Goal: Task Accomplishment & Management: Use online tool/utility

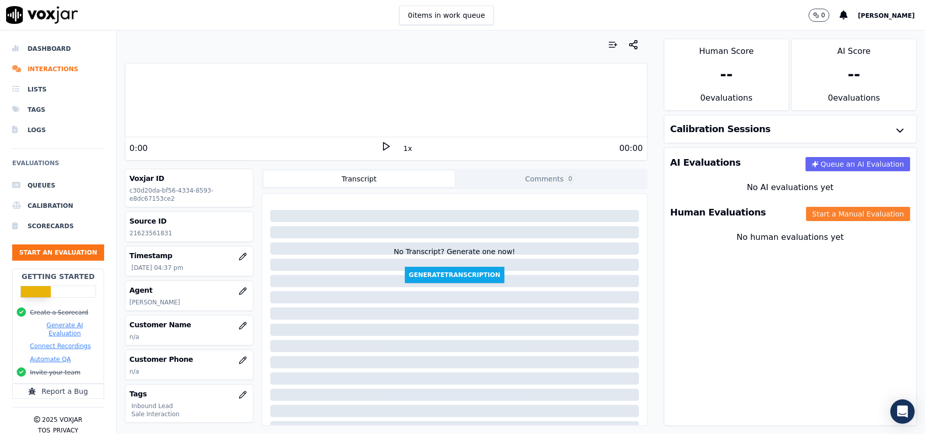
click at [813, 217] on button "Start a Manual Evaluation" at bounding box center [858, 214] width 104 height 14
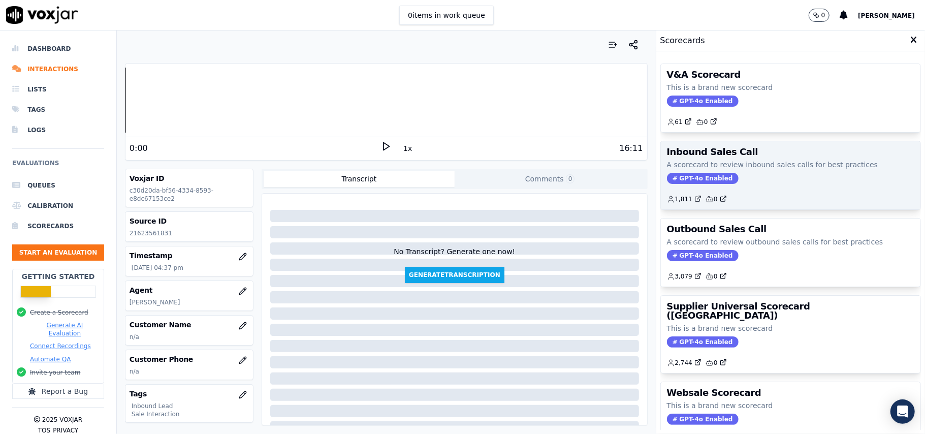
click at [697, 175] on span "GPT-4o Enabled" at bounding box center [703, 178] width 72 height 11
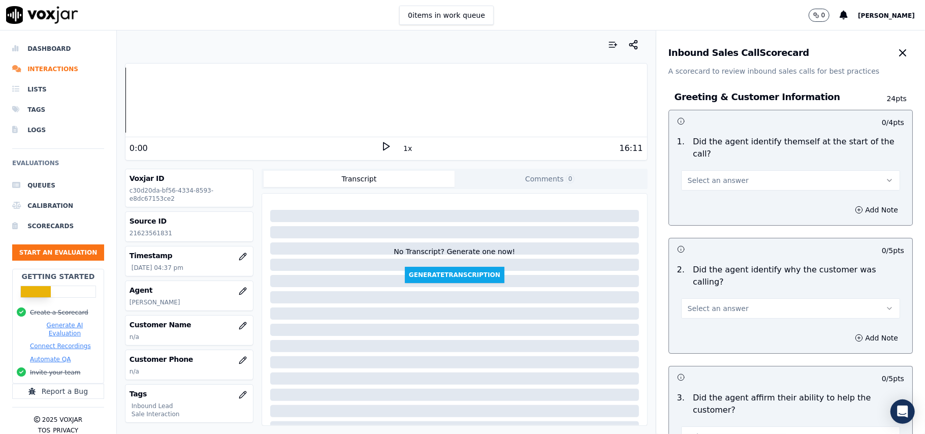
scroll to position [1792, 0]
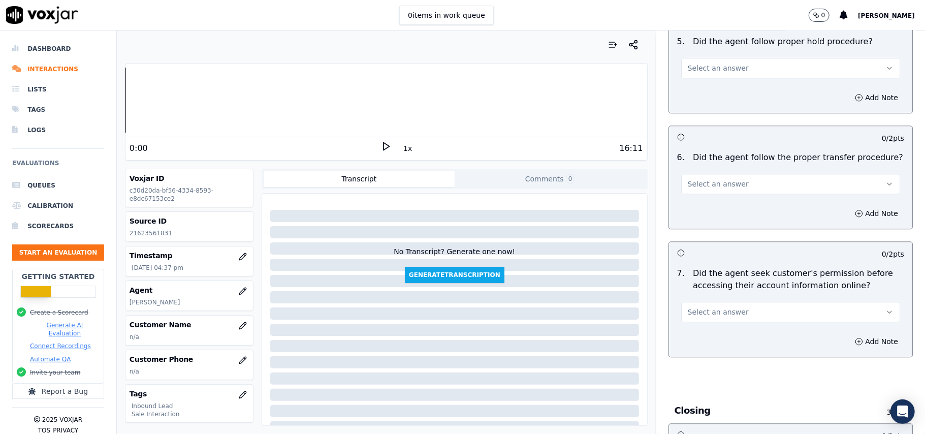
click at [778, 302] on button "Select an answer" at bounding box center [790, 312] width 219 height 20
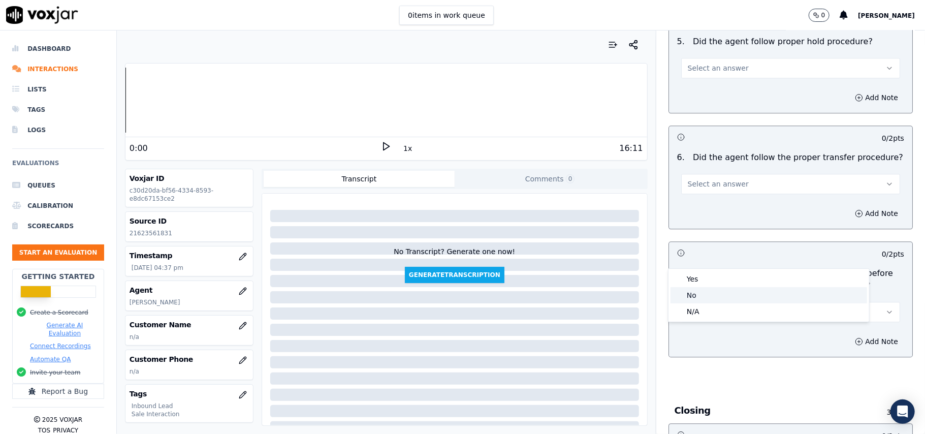
click at [687, 291] on div "No" at bounding box center [768, 295] width 197 height 16
click at [850, 334] on button "Add Note" at bounding box center [876, 341] width 55 height 14
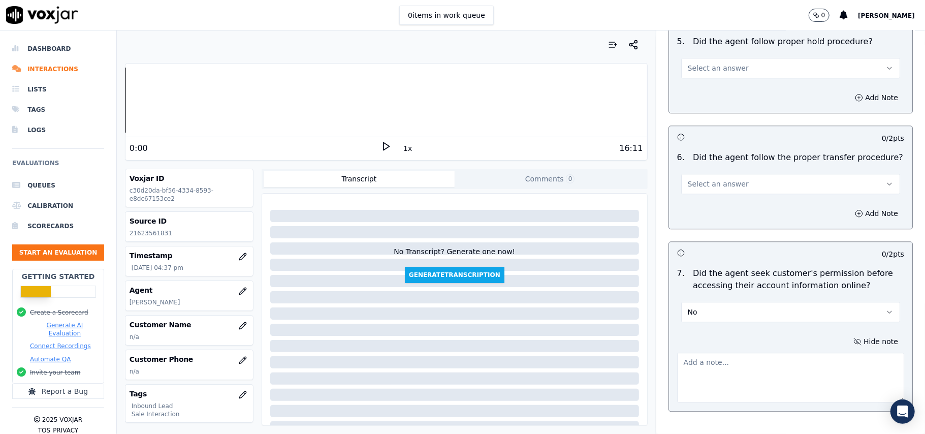
click at [717, 352] on textarea at bounding box center [790, 377] width 227 height 50
paste textarea "@01:57 - The agent did not take permission from the customer before accessing t…"
click at [687, 352] on textarea "@01:57 - The agent did not take permission from the customer before accessing t…" at bounding box center [790, 377] width 227 height 50
paste textarea "Call ID: 102919"
click at [697, 352] on textarea "Call ID: 102919 @01:57 - The agent did not take permission from the customer be…" at bounding box center [790, 377] width 227 height 50
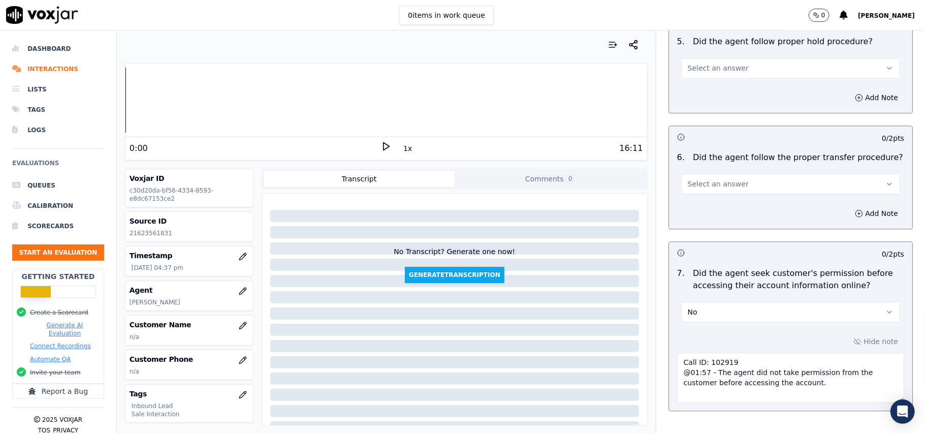
click at [677, 352] on textarea "Call ID: 102919 @01:57 - The agent did not take permission from the customer be…" at bounding box center [790, 377] width 227 height 50
type textarea "Call ID: 102919 @01:57 - The agent did not take permission from the customer be…"
click at [239, 327] on icon "button" at bounding box center [242, 325] width 7 height 7
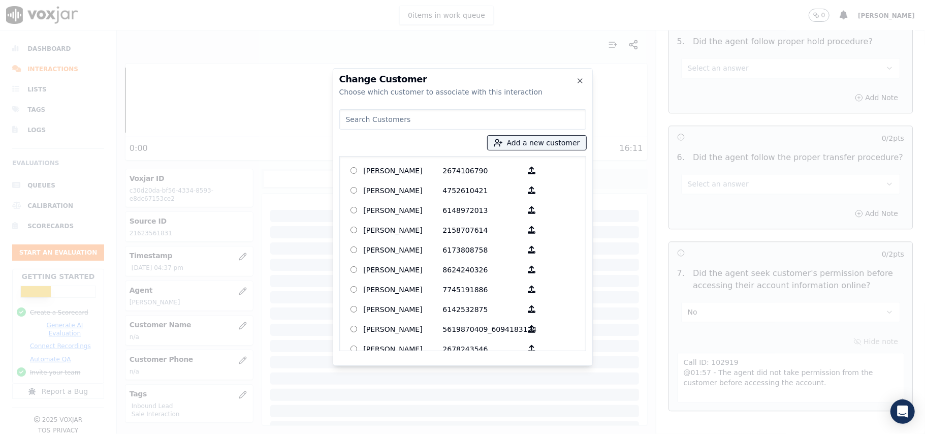
paste input "[PERSON_NAME]"
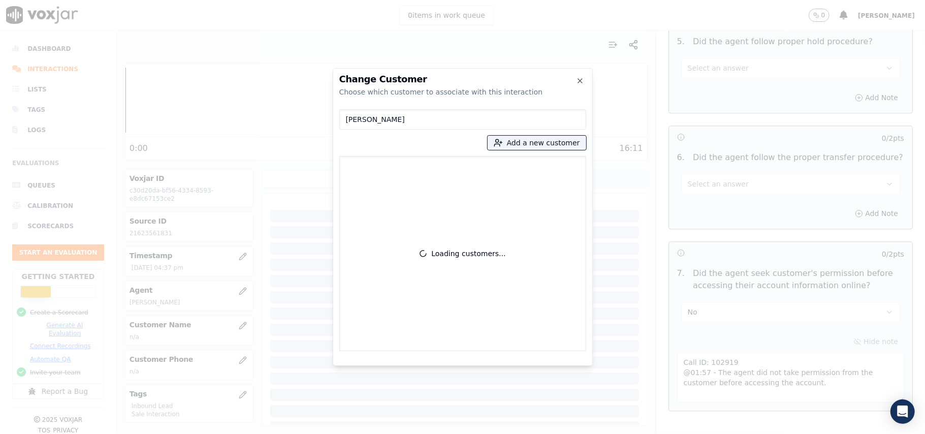
click at [347, 122] on input "[PERSON_NAME]" at bounding box center [462, 119] width 247 height 20
type input "[PERSON_NAME]"
click at [510, 144] on button "Add a new customer" at bounding box center [537, 143] width 99 height 14
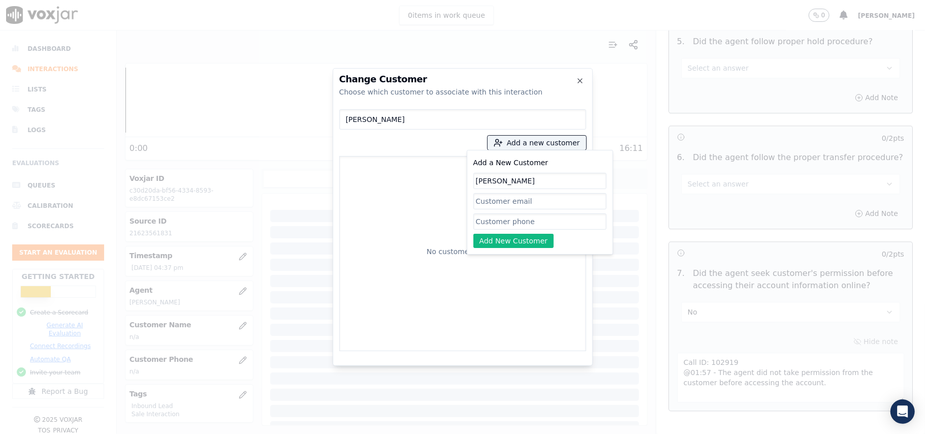
type input "[PERSON_NAME]"
click at [499, 225] on input "Add a New Customer" at bounding box center [539, 221] width 133 height 16
paste input "2162356183 2162808379"
click at [525, 222] on input "2162356183 2162808379" at bounding box center [539, 221] width 133 height 16
type input "2162356183_2162808379"
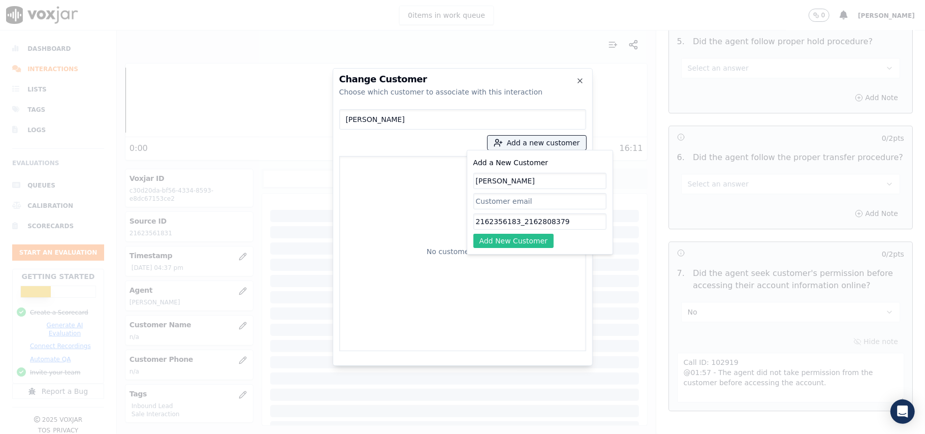
click at [517, 237] on button "Add New Customer" at bounding box center [513, 241] width 81 height 14
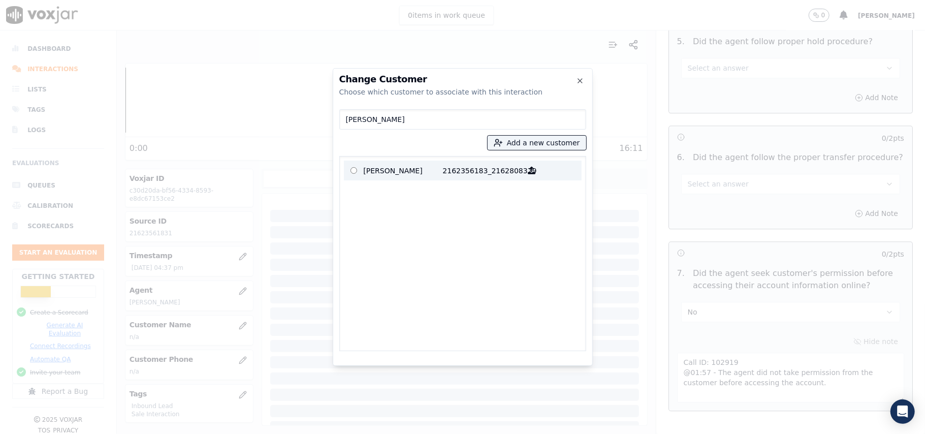
click at [374, 173] on p "[PERSON_NAME]" at bounding box center [403, 171] width 79 height 16
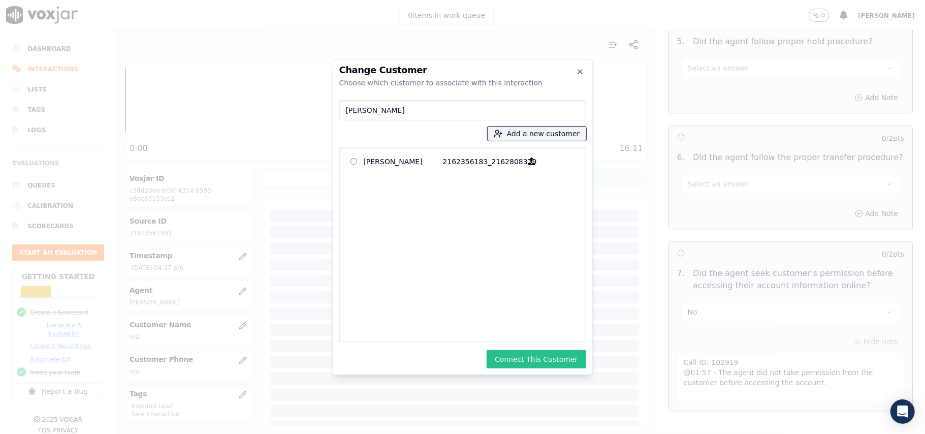
click at [546, 356] on button "Connect This Customer" at bounding box center [536, 359] width 99 height 18
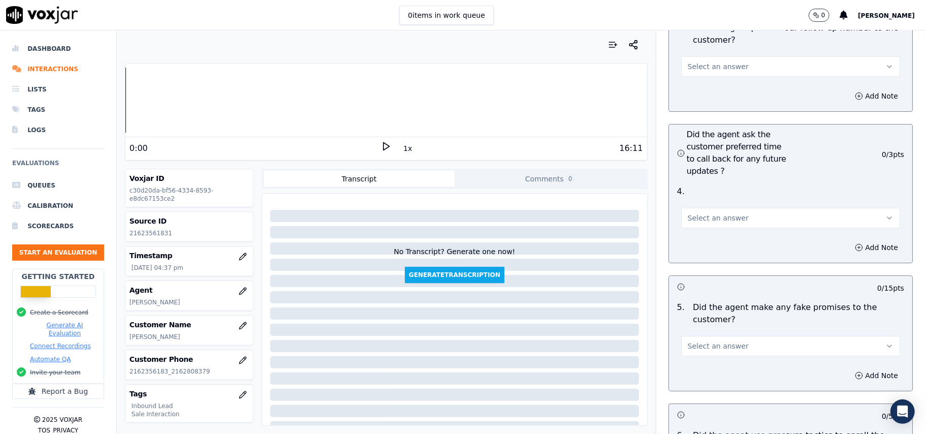
scroll to position [2897, 0]
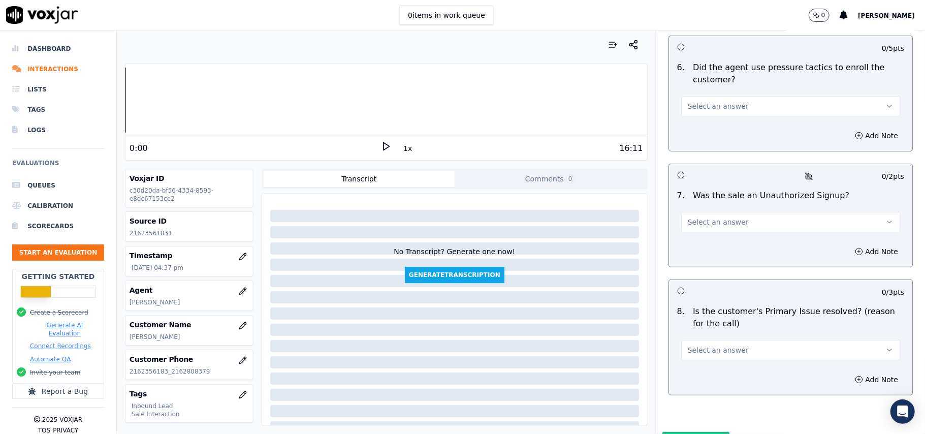
click at [693, 345] on span "Select an answer" at bounding box center [718, 350] width 61 height 10
click at [697, 322] on div "Yes" at bounding box center [768, 320] width 197 height 16
click at [702, 217] on span "Select an answer" at bounding box center [718, 222] width 61 height 10
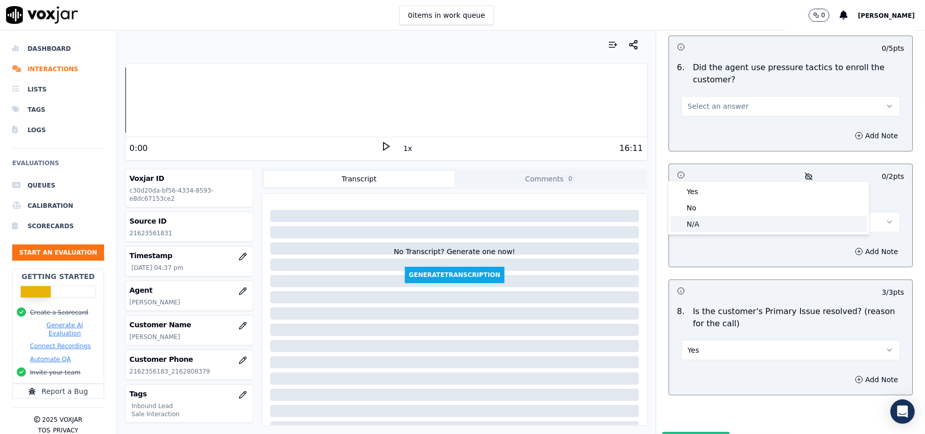
click at [697, 217] on div "N/A" at bounding box center [768, 224] width 197 height 16
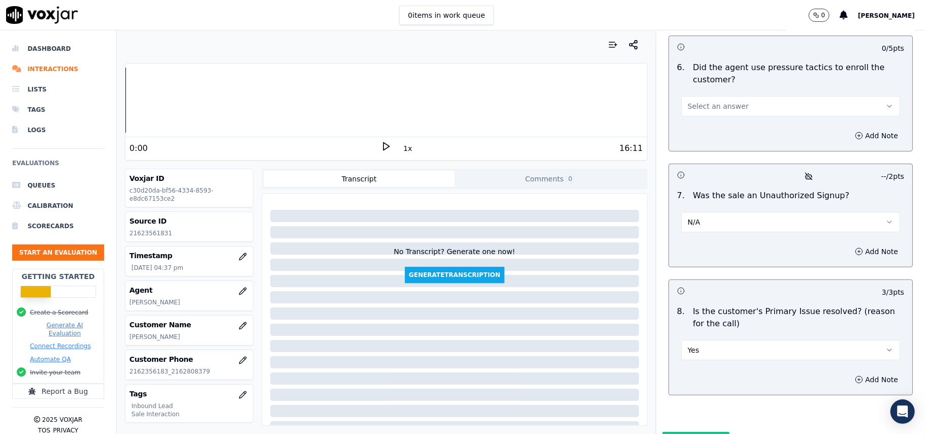
click at [703, 212] on button "N/A" at bounding box center [790, 222] width 219 height 20
click at [693, 209] on div "No" at bounding box center [768, 208] width 197 height 16
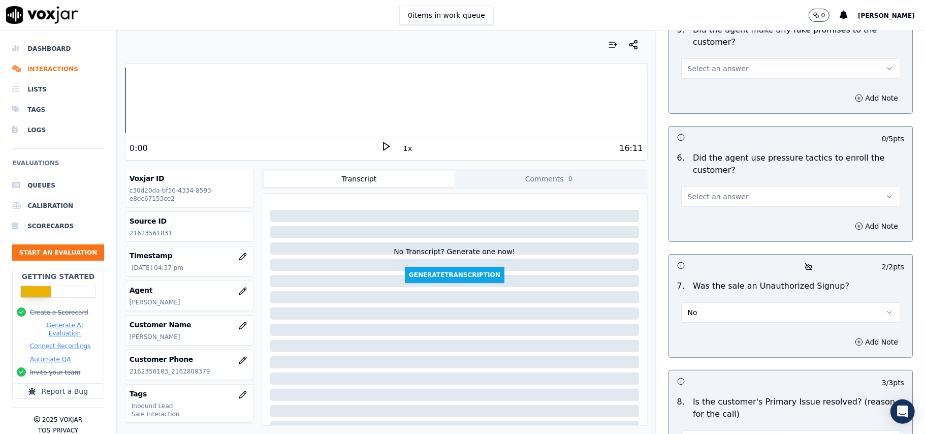
scroll to position [2694, 0]
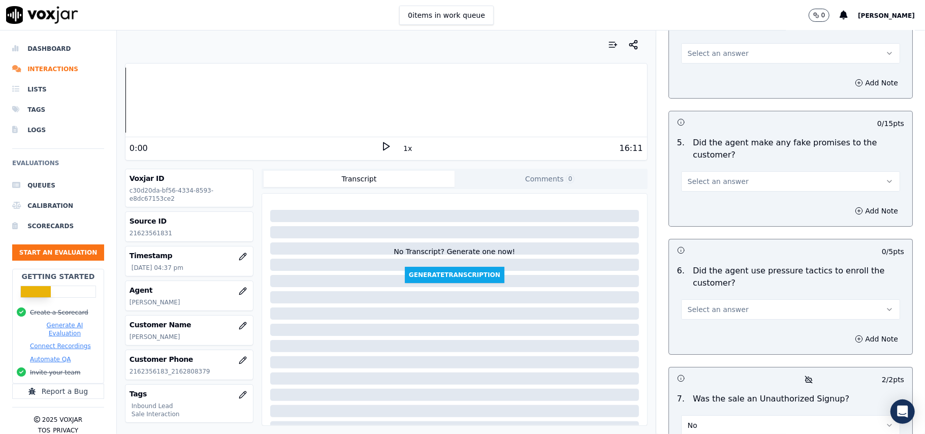
click at [693, 304] on span "Select an answer" at bounding box center [718, 309] width 61 height 10
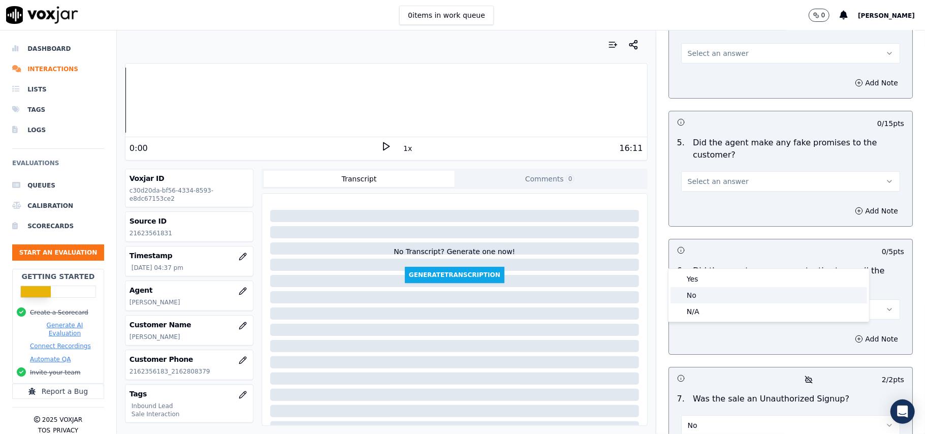
click at [688, 295] on div "No" at bounding box center [768, 295] width 197 height 16
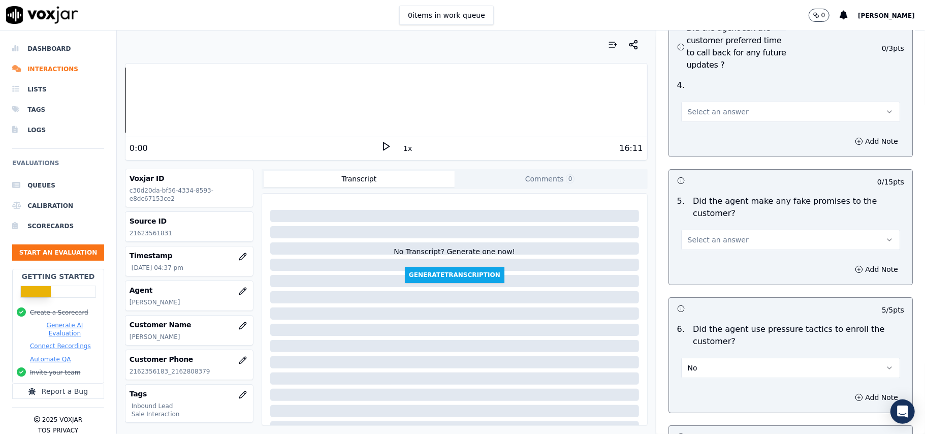
scroll to position [2491, 0]
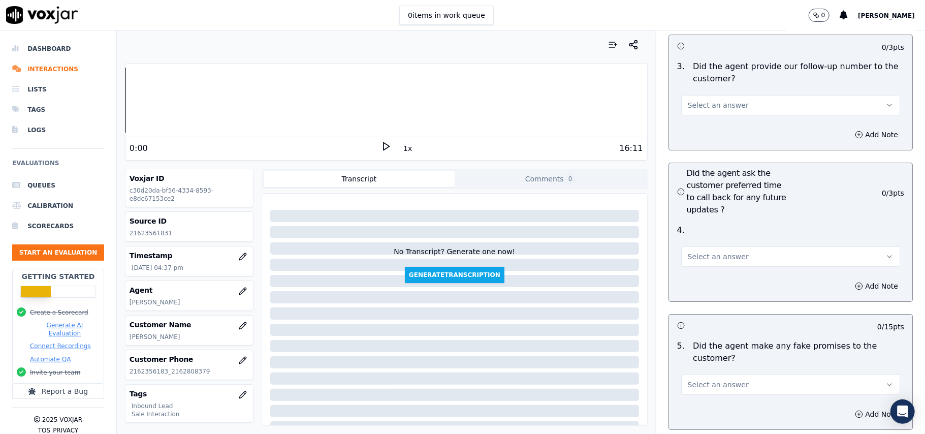
click at [703, 379] on span "Select an answer" at bounding box center [718, 384] width 61 height 10
click at [707, 367] on div "No" at bounding box center [768, 370] width 197 height 16
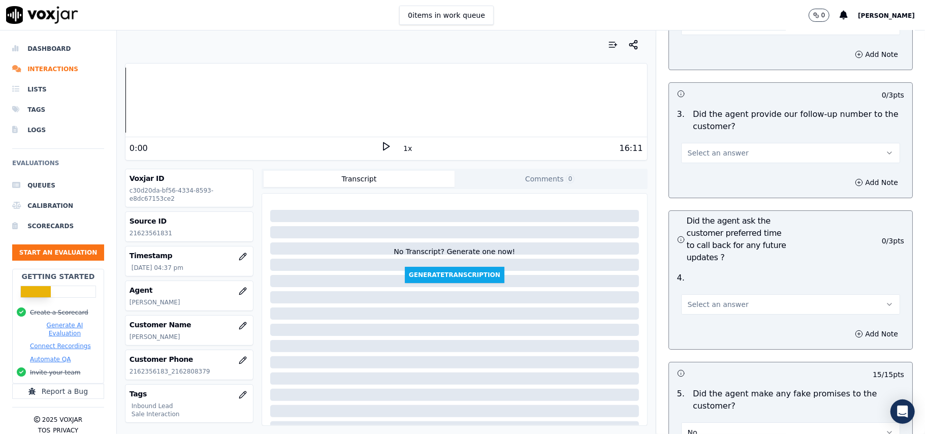
scroll to position [2423, 0]
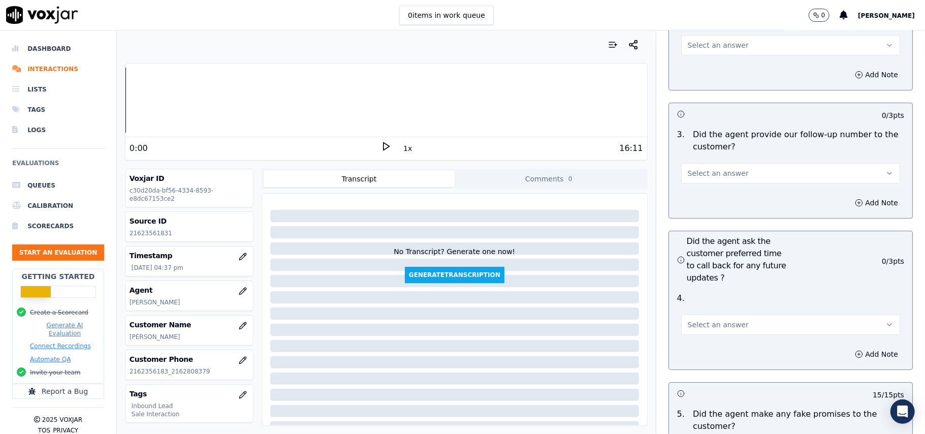
click at [709, 314] on button "Select an answer" at bounding box center [790, 324] width 219 height 20
click at [706, 298] on div "Yes" at bounding box center [768, 293] width 197 height 16
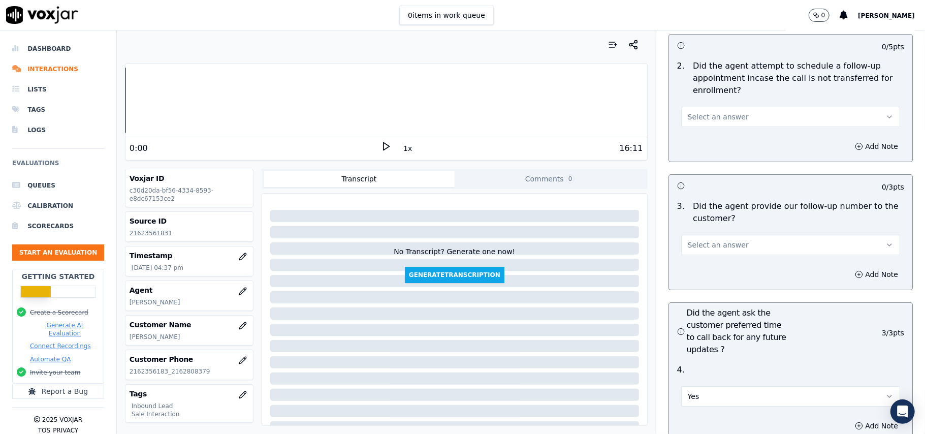
scroll to position [2287, 0]
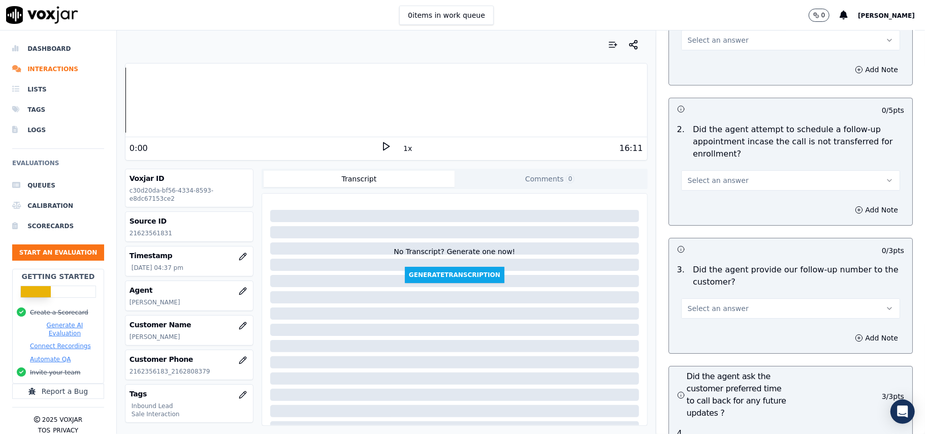
click at [719, 303] on span "Select an answer" at bounding box center [718, 308] width 61 height 10
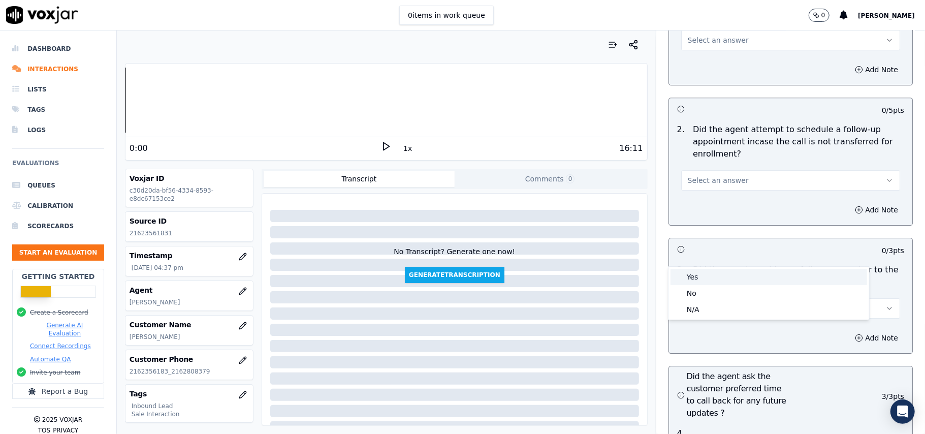
click at [717, 281] on div "Yes" at bounding box center [768, 277] width 197 height 16
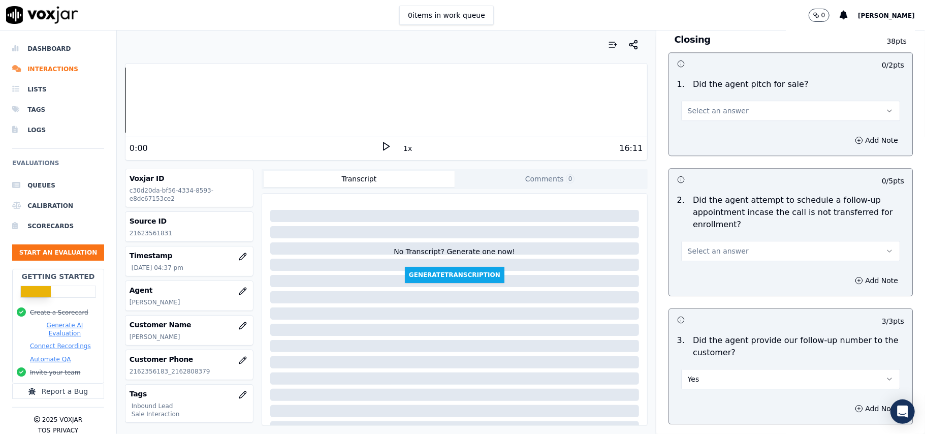
scroll to position [2152, 0]
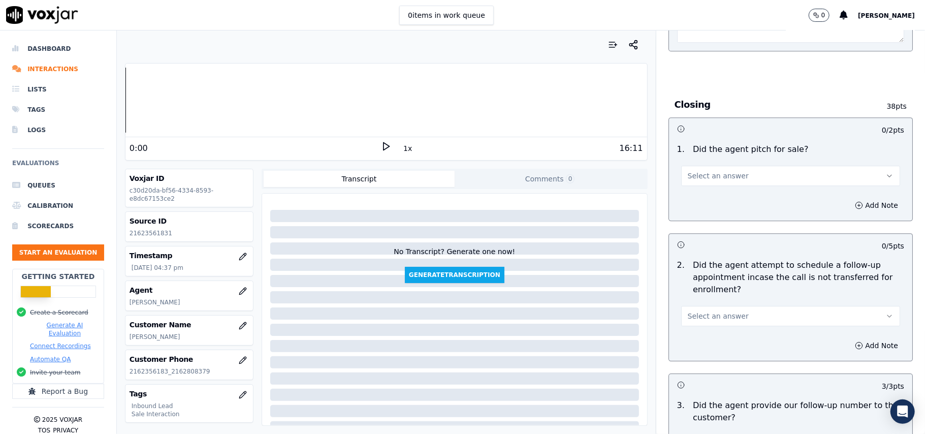
click at [697, 311] on span "Select an answer" at bounding box center [718, 316] width 61 height 10
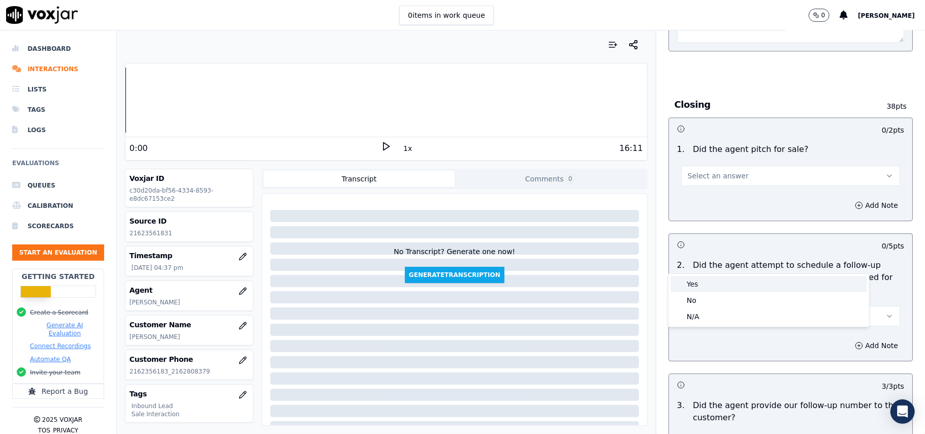
click at [701, 283] on div "Yes" at bounding box center [768, 284] width 197 height 16
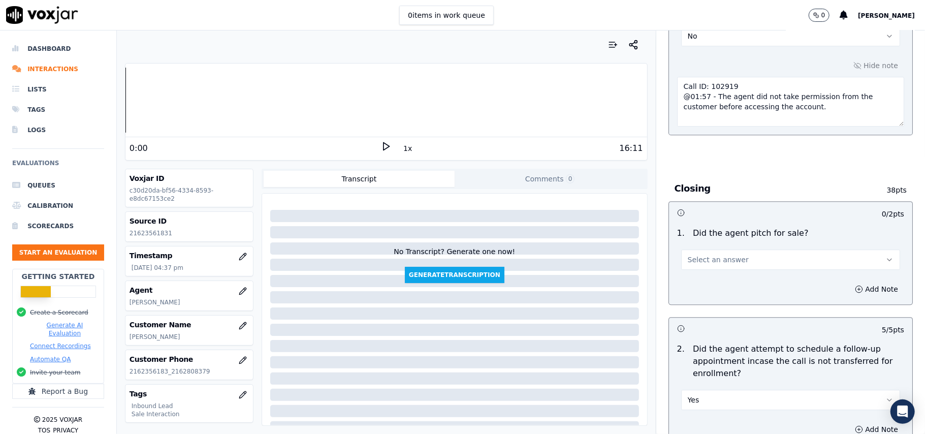
scroll to position [1949, 0]
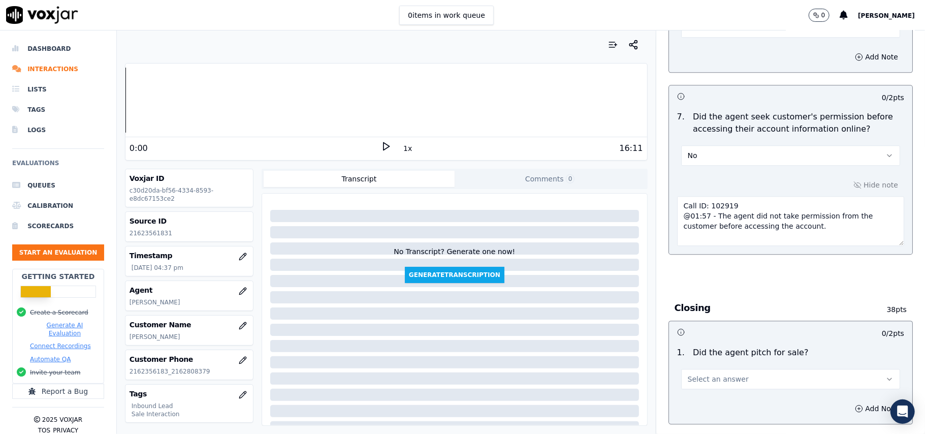
click at [709, 374] on span "Select an answer" at bounding box center [718, 379] width 61 height 10
click at [699, 347] on div "Yes" at bounding box center [768, 346] width 197 height 16
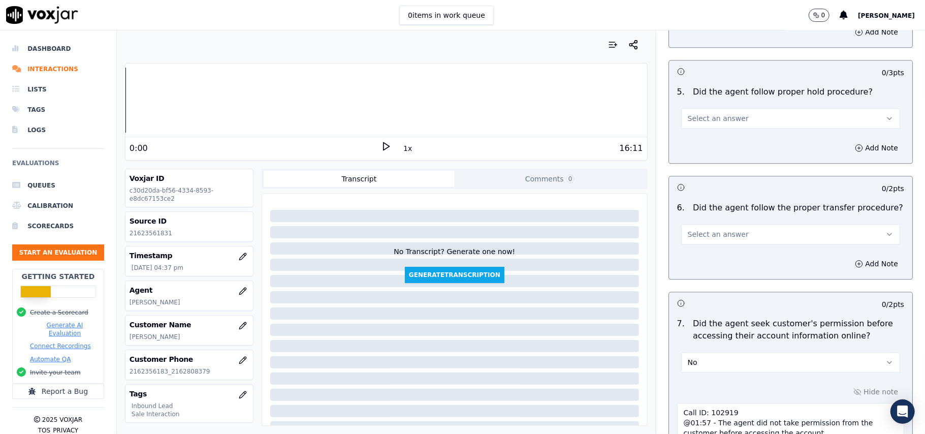
scroll to position [1678, 0]
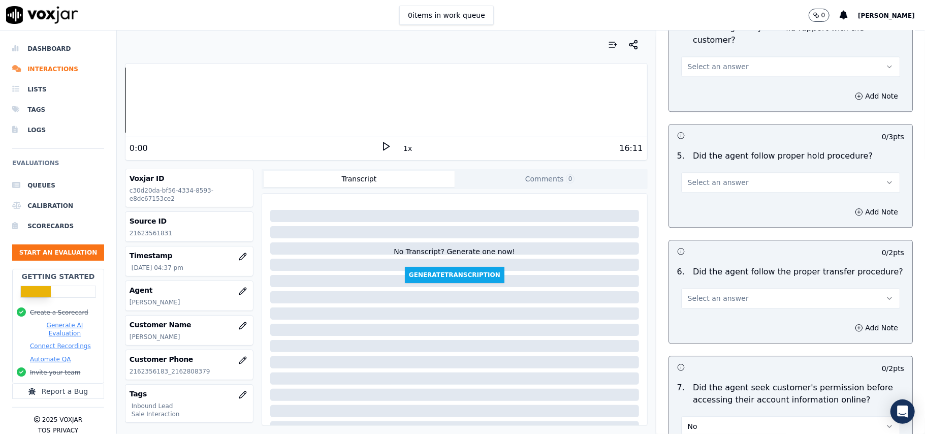
click at [726, 293] on span "Select an answer" at bounding box center [718, 298] width 61 height 10
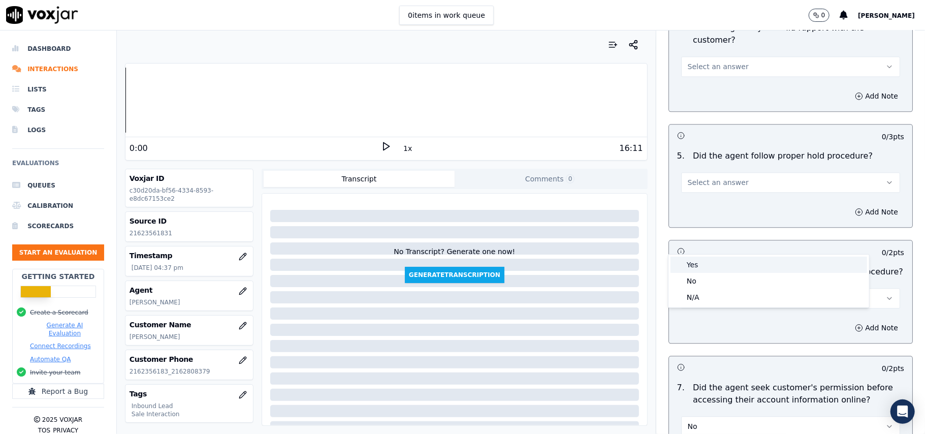
click at [726, 265] on div "Yes" at bounding box center [768, 264] width 197 height 16
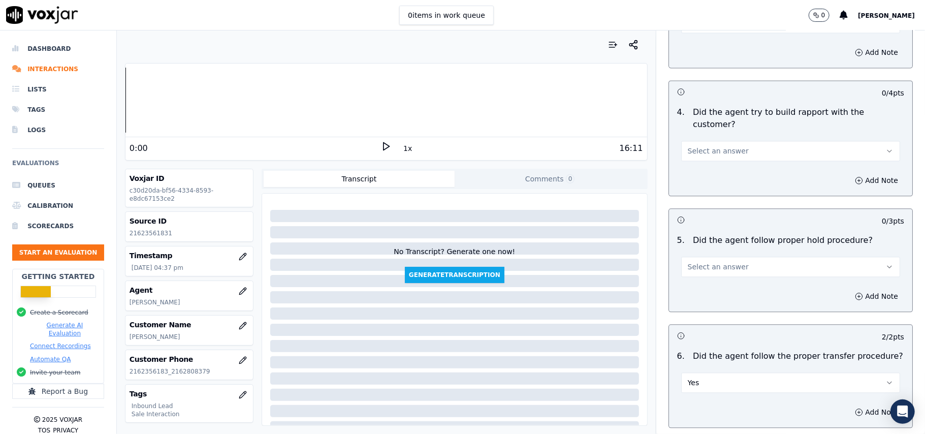
scroll to position [1475, 0]
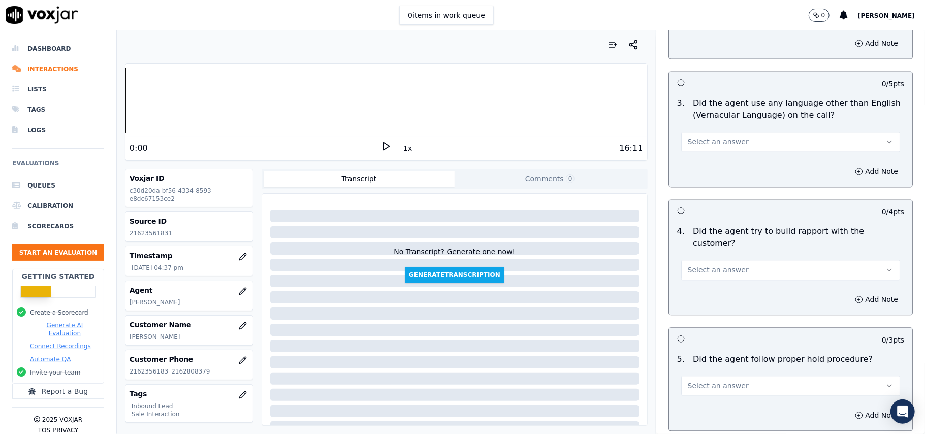
click at [703, 375] on button "Select an answer" at bounding box center [790, 385] width 219 height 20
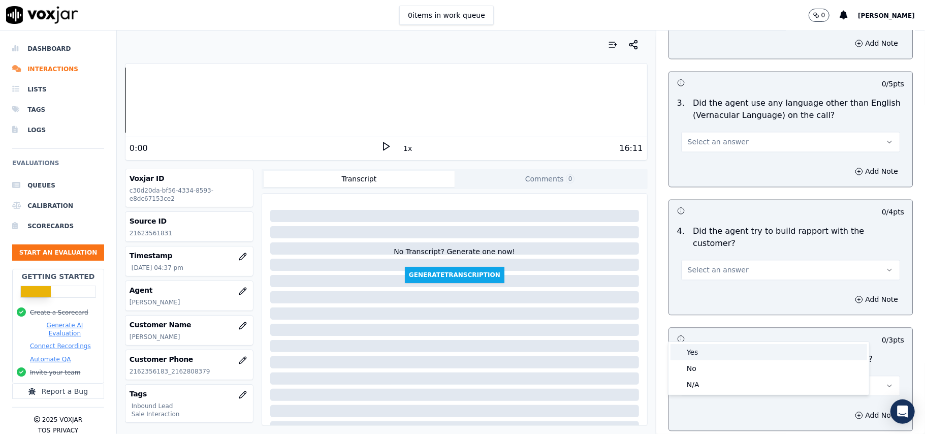
click at [692, 350] on div "Yes" at bounding box center [768, 352] width 197 height 16
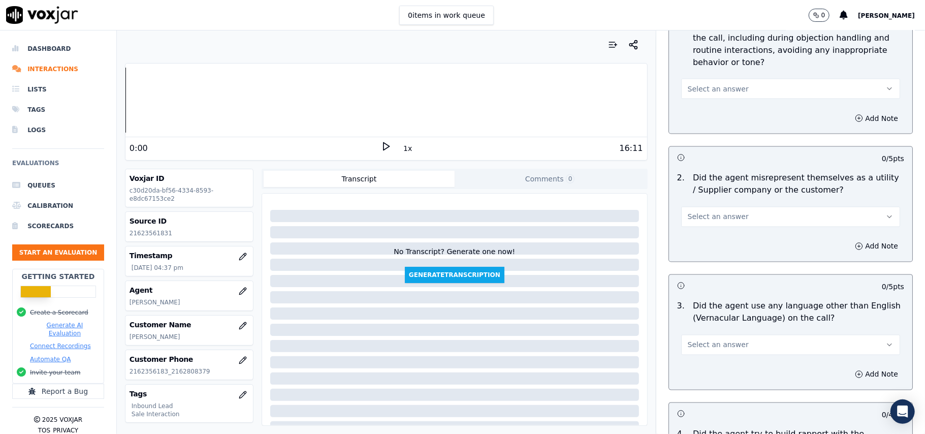
scroll to position [1339, 0]
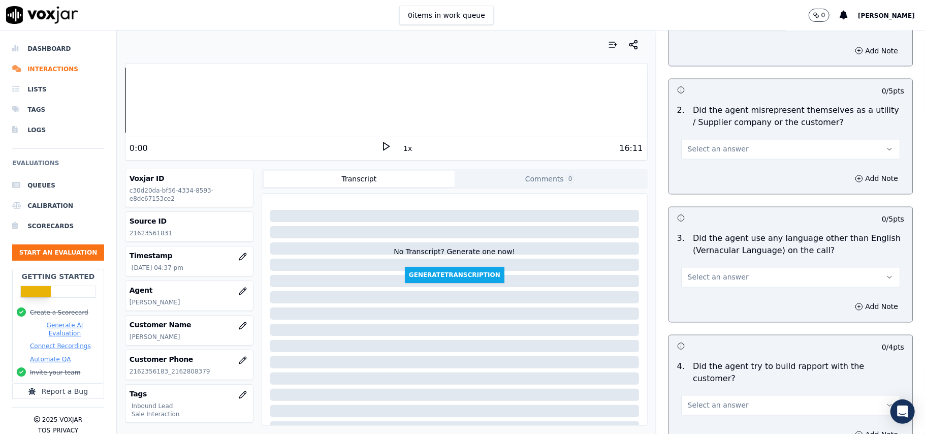
click at [698, 400] on span "Select an answer" at bounding box center [718, 405] width 61 height 10
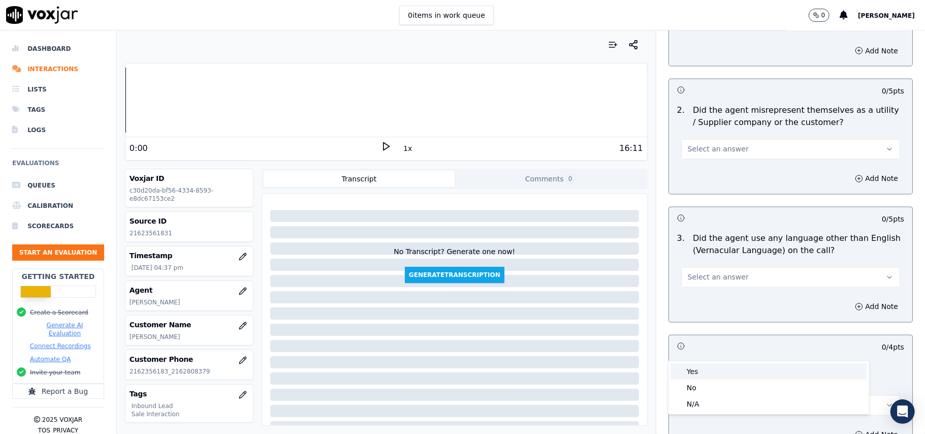
click at [687, 363] on div "Yes" at bounding box center [768, 371] width 197 height 16
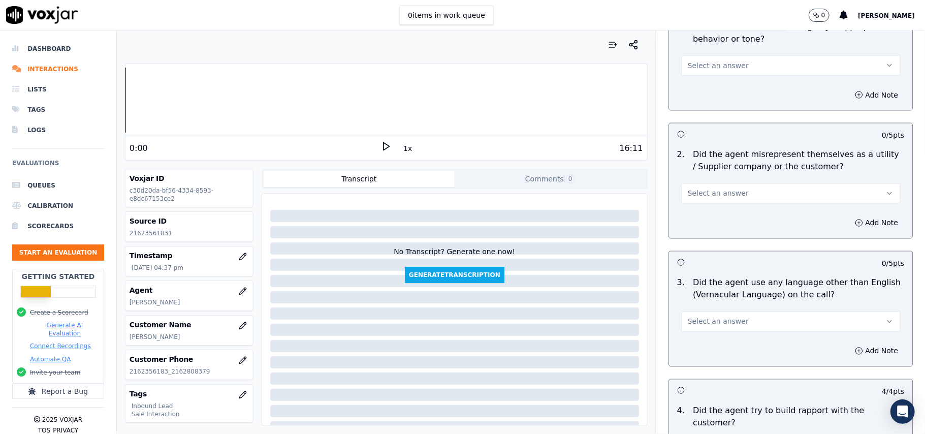
scroll to position [1272, 0]
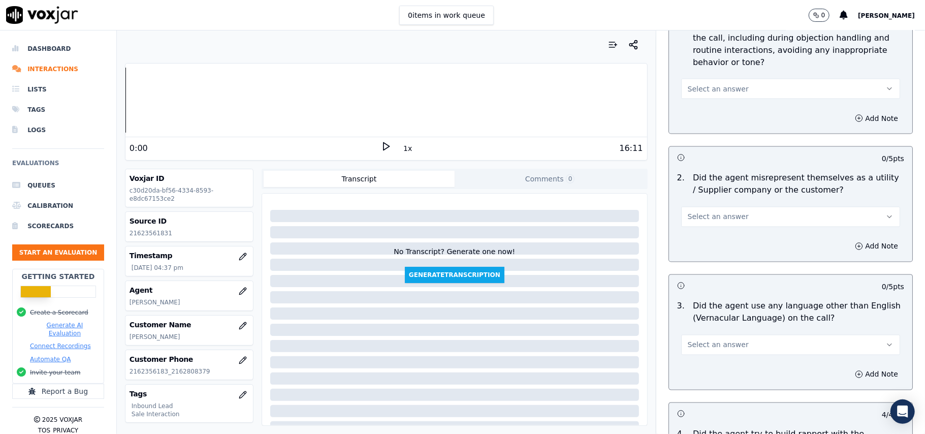
click at [714, 340] on span "Select an answer" at bounding box center [718, 345] width 61 height 10
click at [708, 336] on div "No" at bounding box center [768, 339] width 197 height 16
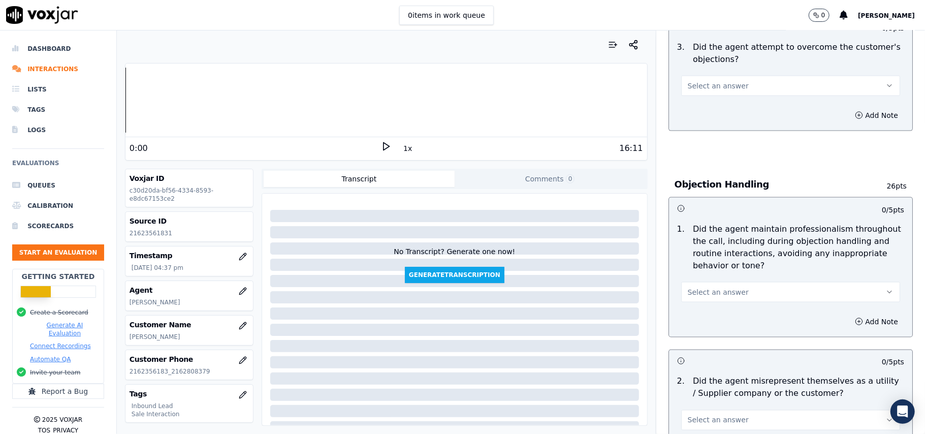
scroll to position [1136, 0]
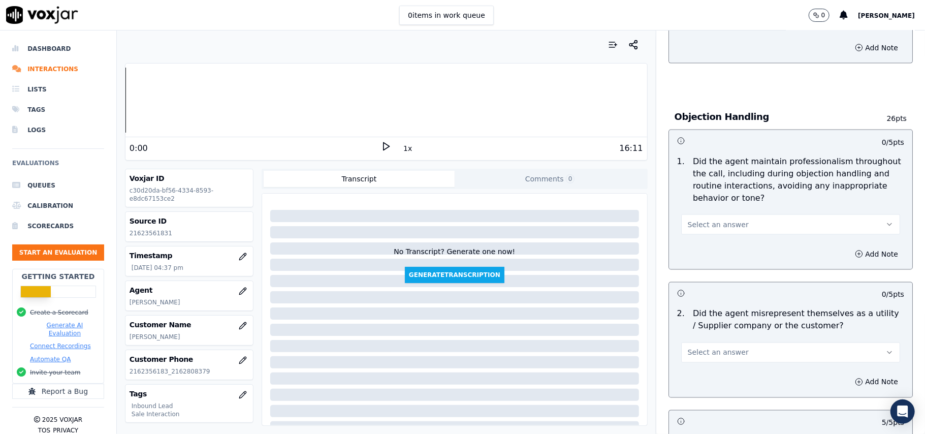
click at [718, 347] on span "Select an answer" at bounding box center [718, 352] width 61 height 10
click at [712, 342] on div "No" at bounding box center [768, 346] width 197 height 16
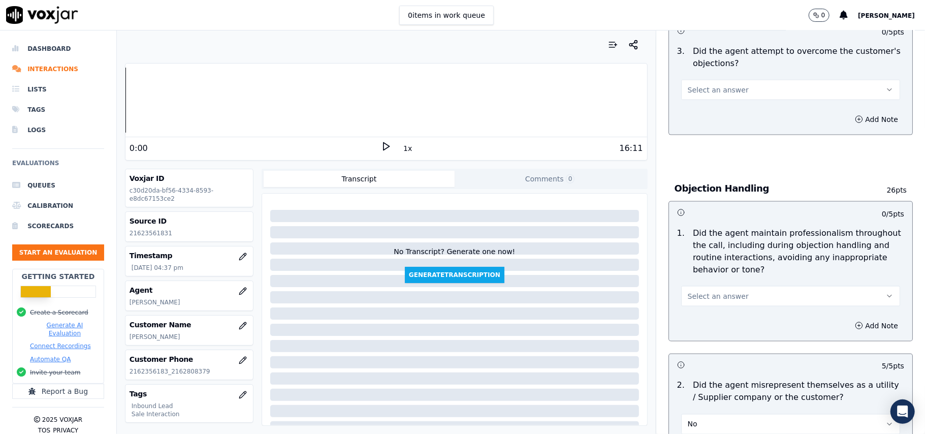
scroll to position [1000, 0]
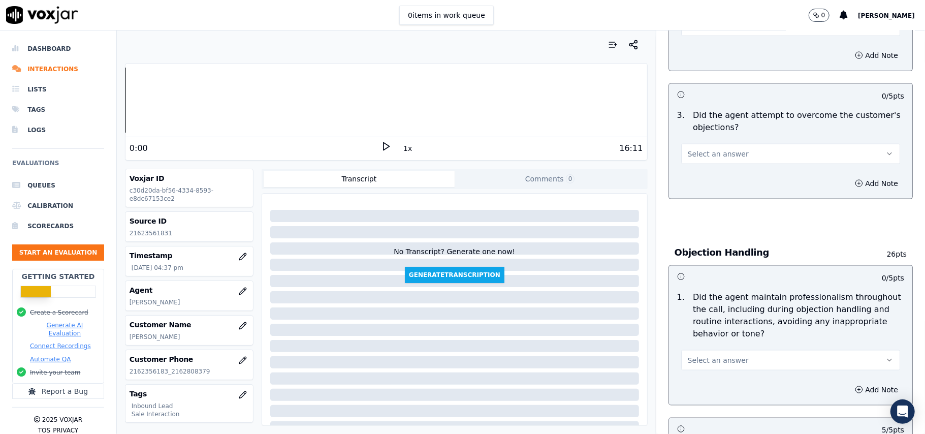
click at [722, 355] on span "Select an answer" at bounding box center [718, 360] width 61 height 10
click at [720, 334] on div "Yes" at bounding box center [768, 337] width 197 height 16
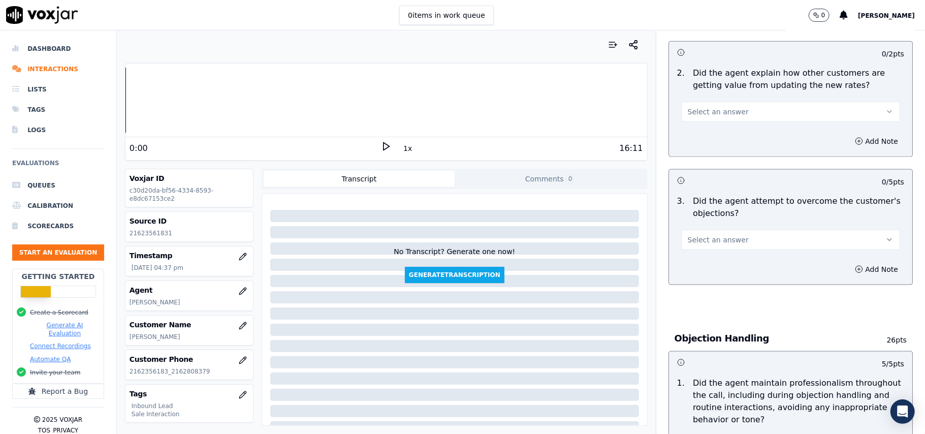
scroll to position [865, 0]
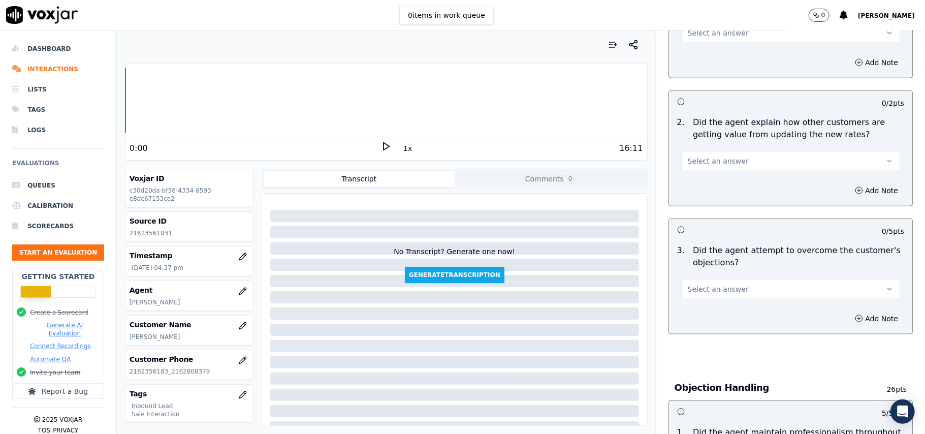
click at [724, 284] on span "Select an answer" at bounding box center [718, 289] width 61 height 10
click at [732, 265] on div "Yes" at bounding box center [768, 265] width 197 height 16
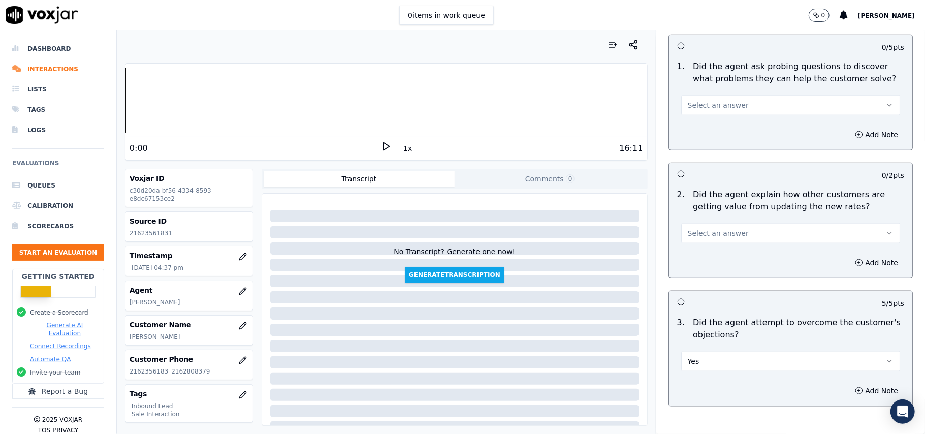
scroll to position [730, 0]
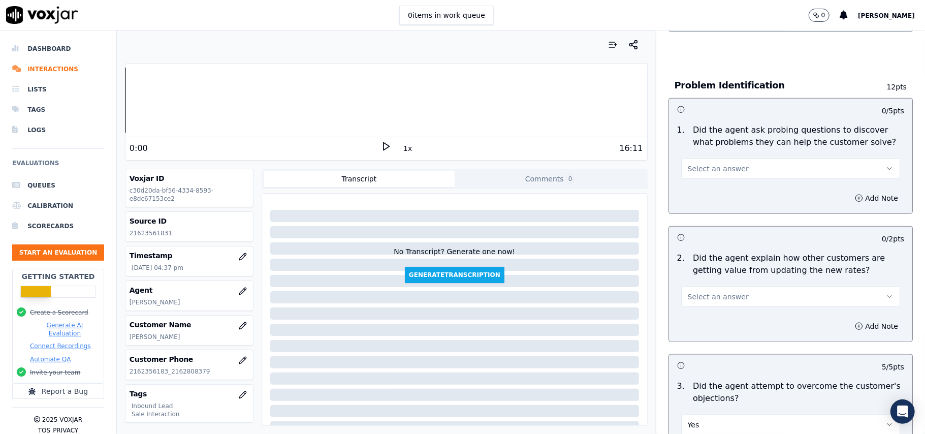
click at [748, 286] on button "Select an answer" at bounding box center [790, 296] width 219 height 20
click at [741, 269] on div "Yes" at bounding box center [768, 273] width 197 height 16
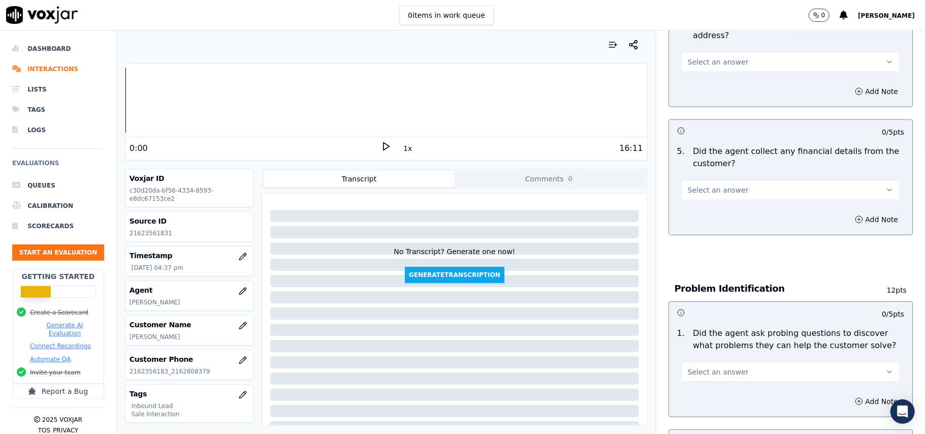
click at [728, 362] on button "Select an answer" at bounding box center [790, 372] width 219 height 20
click at [712, 349] on div "Yes" at bounding box center [768, 348] width 197 height 16
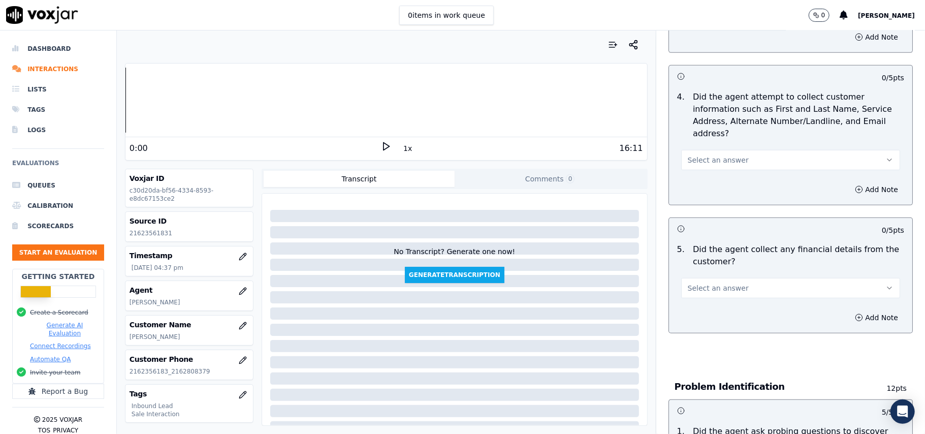
scroll to position [324, 0]
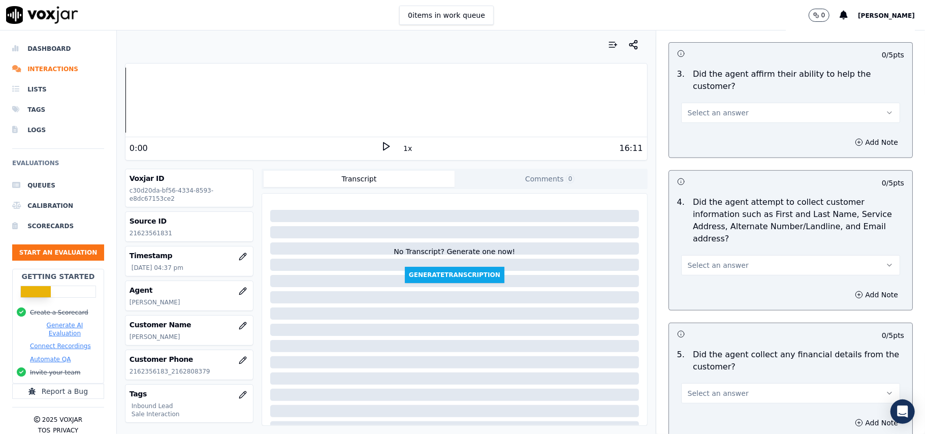
click at [718, 407] on div "Add Note" at bounding box center [790, 422] width 243 height 30
click at [716, 388] on span "Select an answer" at bounding box center [718, 393] width 61 height 10
click at [703, 392] on div "No" at bounding box center [768, 385] width 197 height 16
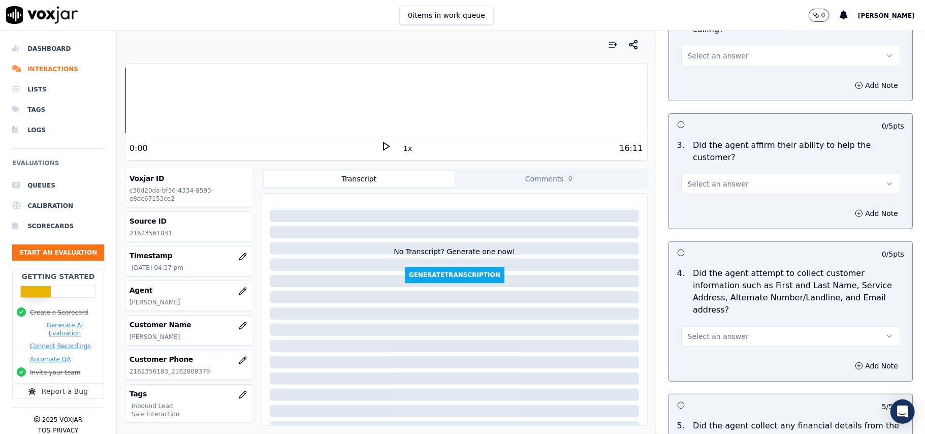
scroll to position [188, 0]
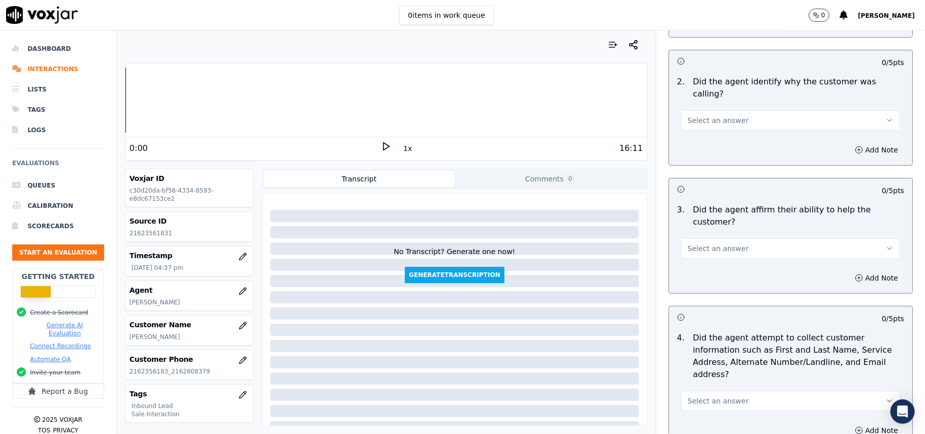
click at [715, 396] on span "Select an answer" at bounding box center [718, 401] width 61 height 10
click at [713, 378] on div "Yes" at bounding box center [768, 376] width 197 height 16
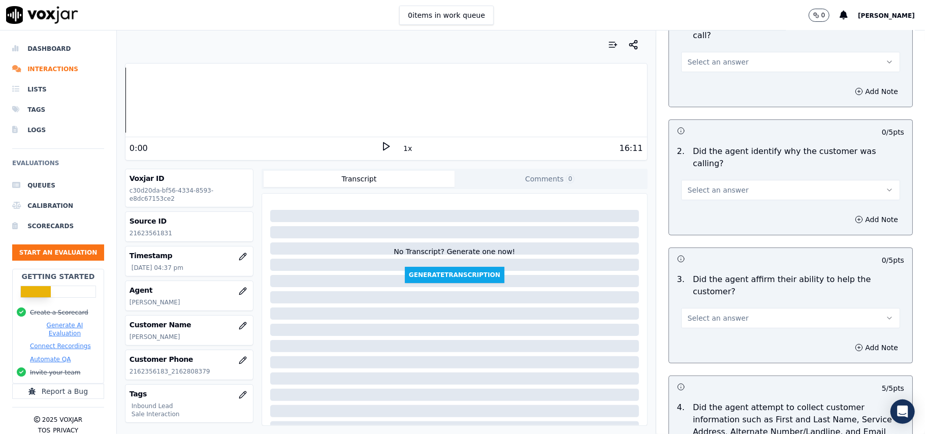
scroll to position [53, 0]
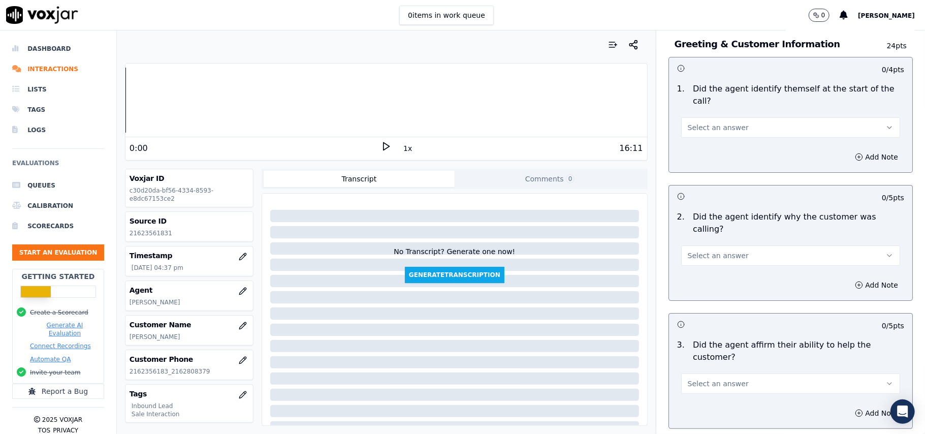
click at [712, 373] on button "Select an answer" at bounding box center [790, 383] width 219 height 20
click at [712, 376] on div "Yes" at bounding box center [768, 371] width 197 height 16
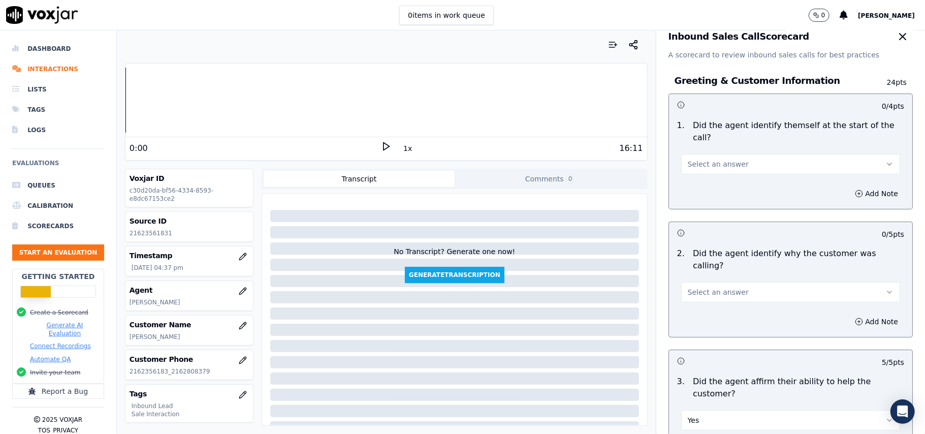
scroll to position [0, 0]
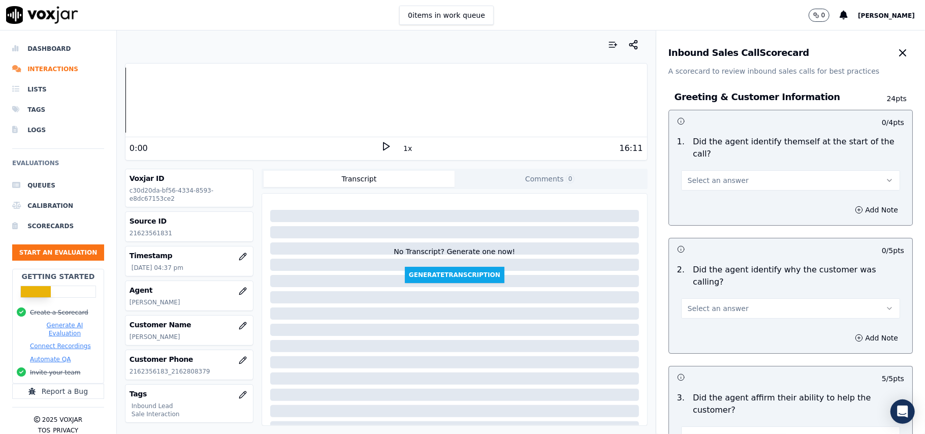
click at [712, 303] on span "Select an answer" at bounding box center [718, 308] width 61 height 10
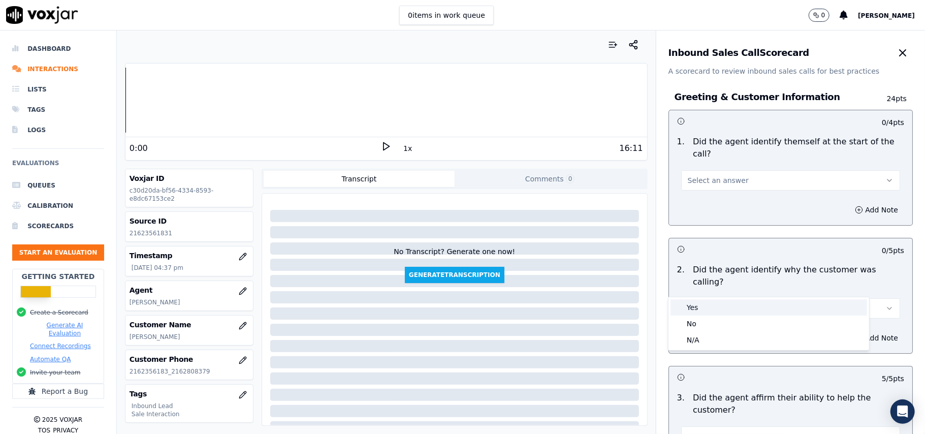
click at [710, 305] on div "Yes" at bounding box center [768, 307] width 197 height 16
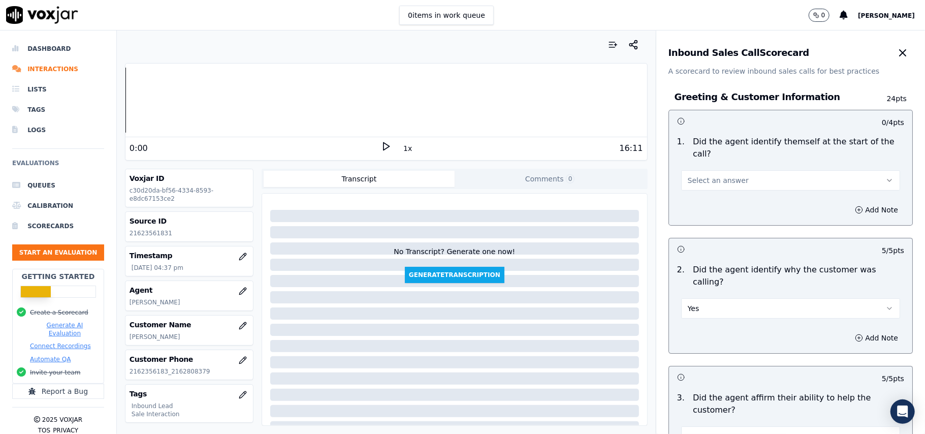
click at [720, 195] on div "Add Note" at bounding box center [790, 210] width 243 height 30
click at [720, 175] on span "Select an answer" at bounding box center [718, 180] width 61 height 10
click at [720, 193] on div "Yes" at bounding box center [768, 191] width 197 height 16
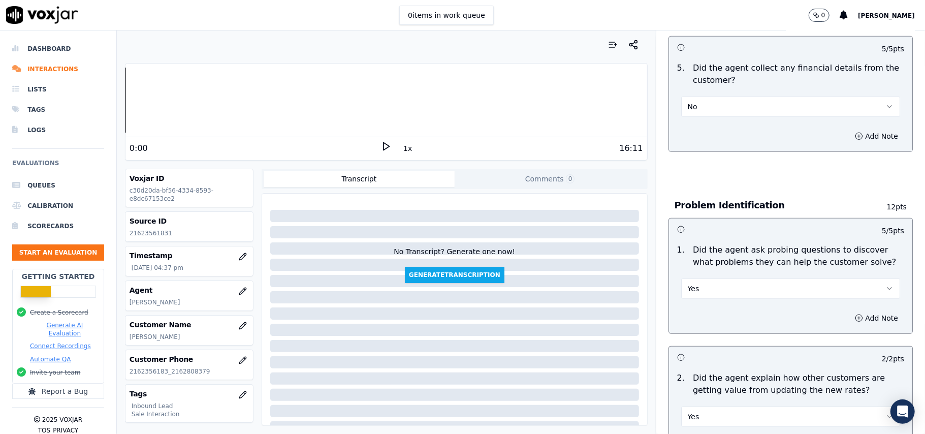
scroll to position [2897, 0]
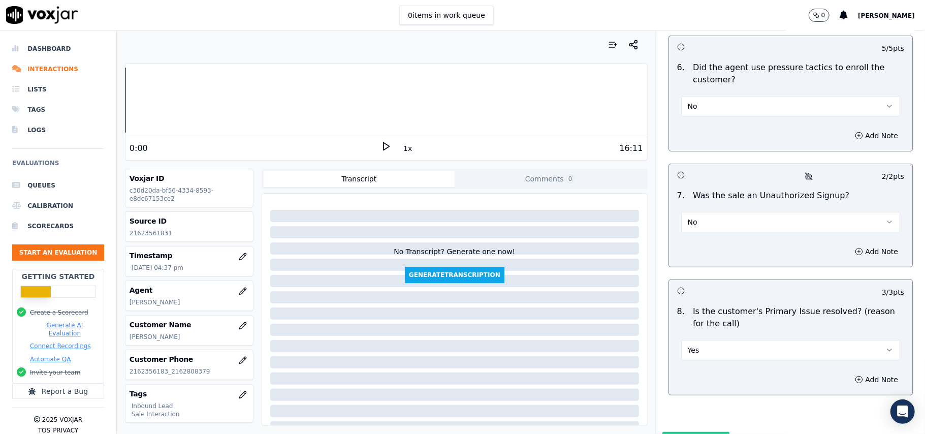
click at [685, 432] on button "Submit Scores" at bounding box center [696, 441] width 68 height 18
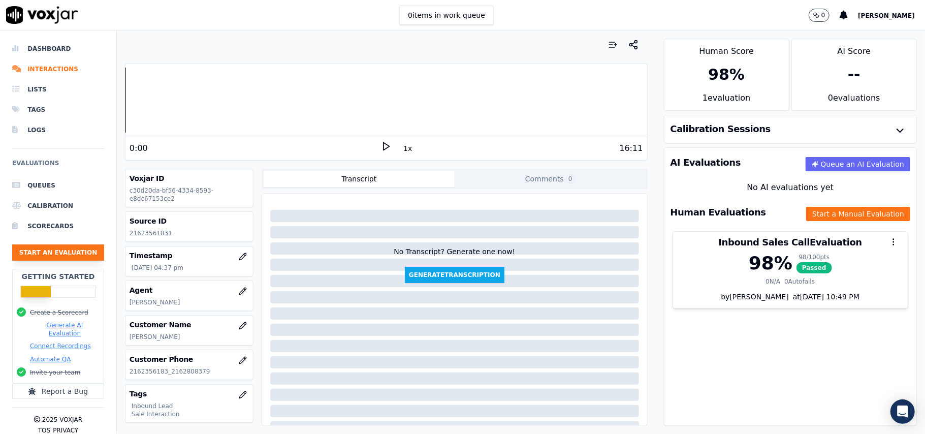
click at [42, 250] on button "Start an Evaluation" at bounding box center [58, 252] width 92 height 16
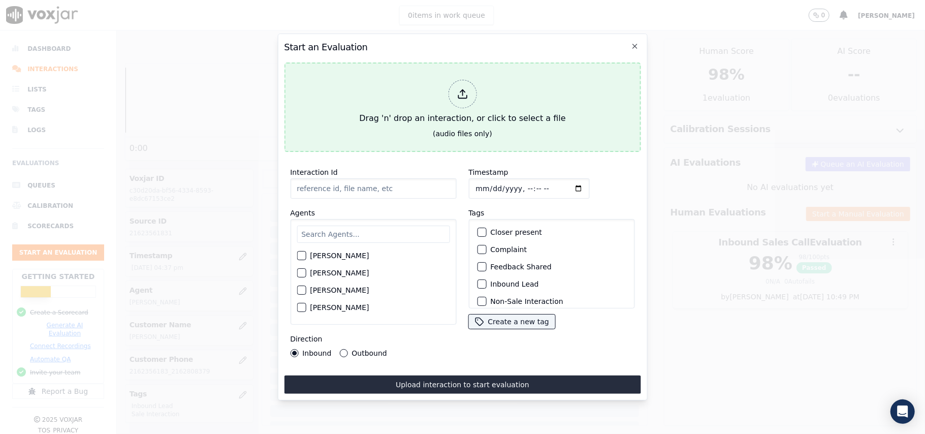
click at [464, 90] on icon at bounding box center [462, 93] width 11 height 11
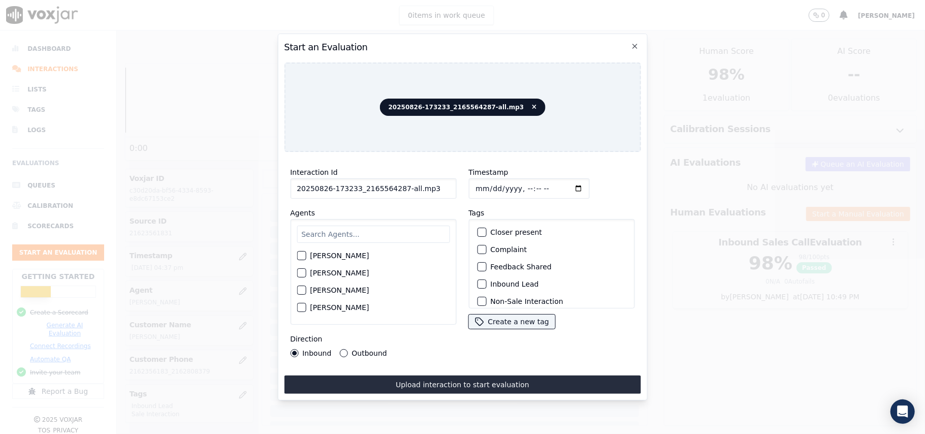
drag, startPoint x: 407, startPoint y: 189, endPoint x: 397, endPoint y: 190, distance: 10.2
click at [397, 190] on input "20250826-173233_2165564287-all.mp3" at bounding box center [373, 188] width 166 height 20
type input "20250826-173233_2165564287-C1"
click at [486, 185] on input "Timestamp" at bounding box center [528, 188] width 121 height 20
type input "[DATE]T17:19"
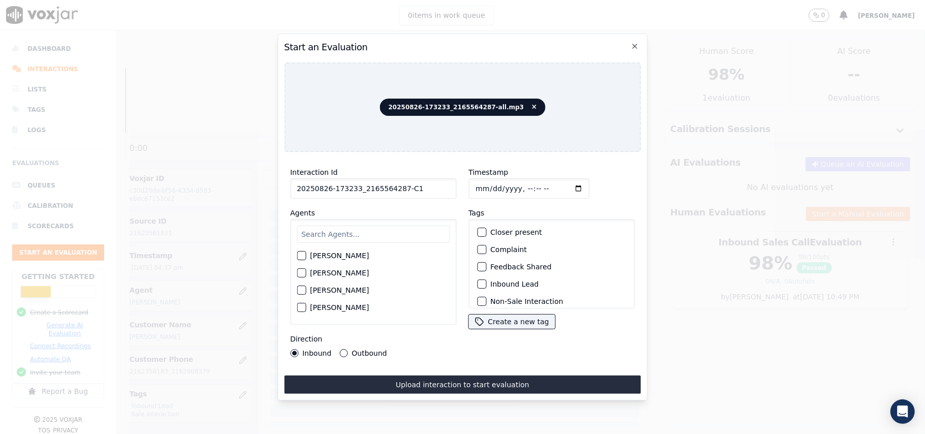
click at [407, 238] on input "text" at bounding box center [373, 233] width 153 height 17
type input "Stuar"
click at [301, 258] on button "[PERSON_NAME]" at bounding box center [301, 258] width 9 height 9
click at [482, 281] on div "Inbound Lead" at bounding box center [551, 283] width 157 height 17
click at [481, 279] on button "Inbound Lead" at bounding box center [481, 283] width 9 height 9
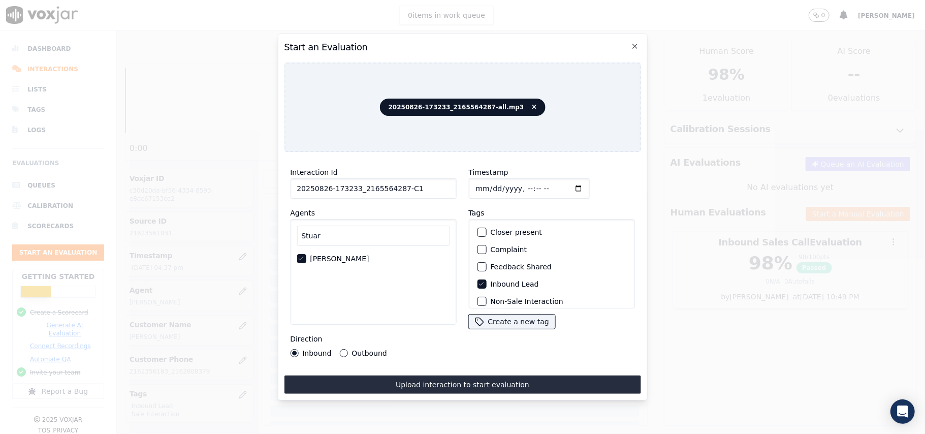
scroll to position [88, 0]
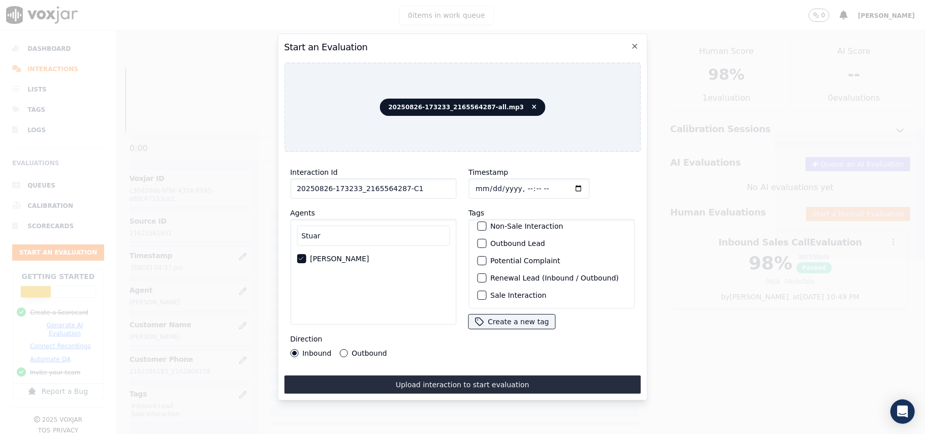
click at [478, 292] on div "button" at bounding box center [480, 295] width 7 height 7
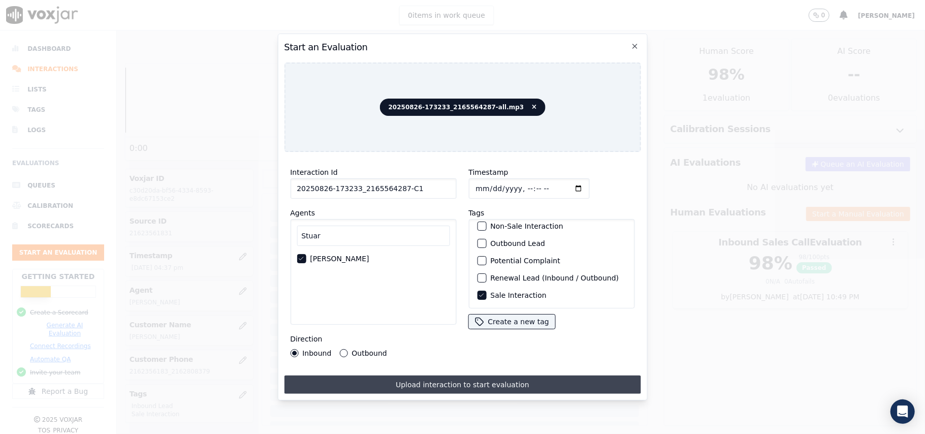
click at [424, 379] on button "Upload interaction to start evaluation" at bounding box center [462, 384] width 357 height 18
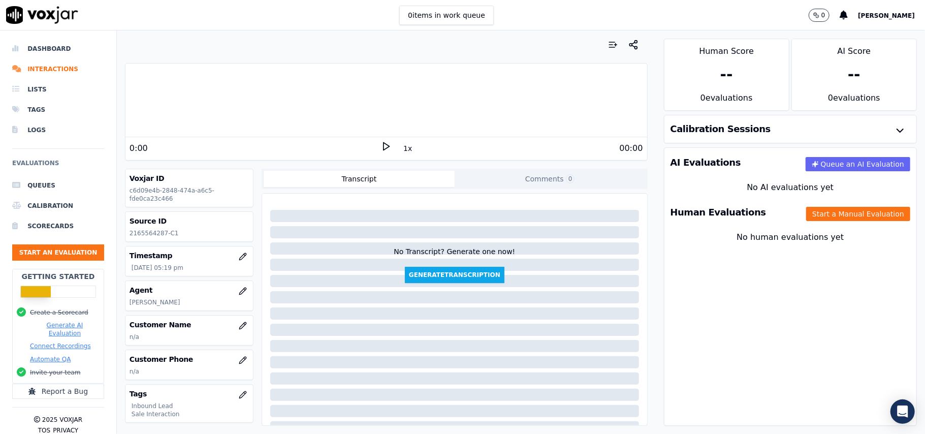
click at [806, 217] on button "Start a Manual Evaluation" at bounding box center [858, 214] width 104 height 14
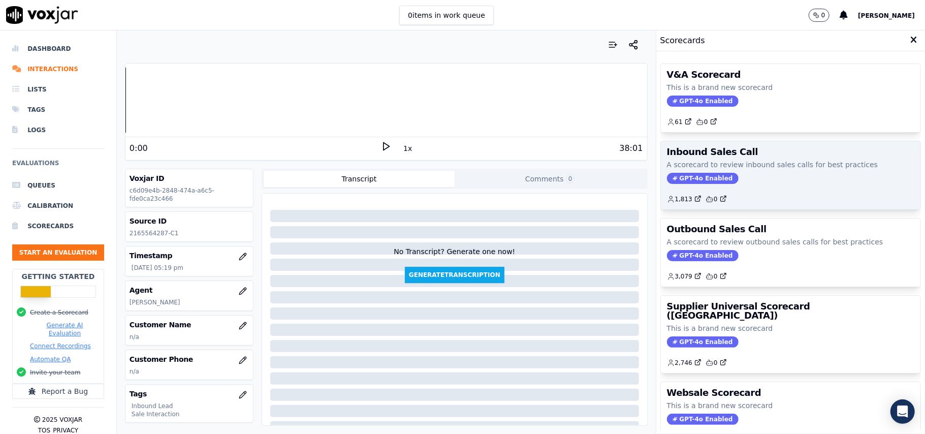
click at [695, 181] on span "GPT-4o Enabled" at bounding box center [703, 178] width 72 height 11
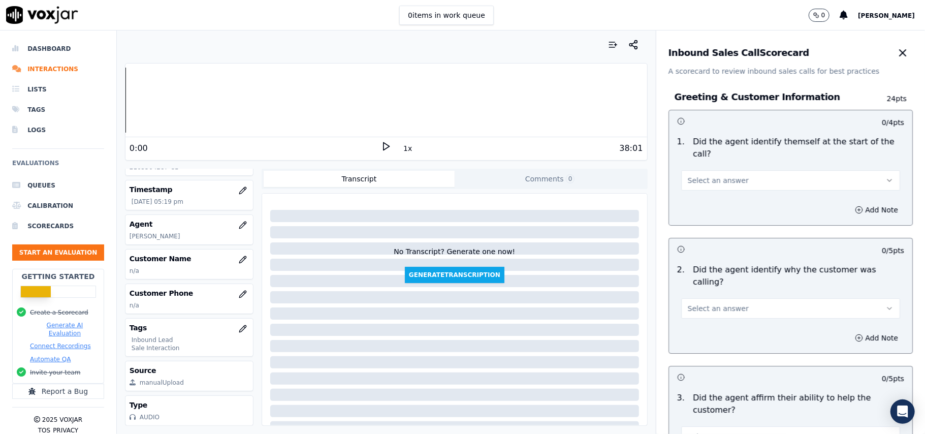
scroll to position [100, 0]
click at [688, 175] on span "Select an answer" at bounding box center [718, 180] width 61 height 10
click at [688, 192] on div "Yes" at bounding box center [768, 191] width 197 height 16
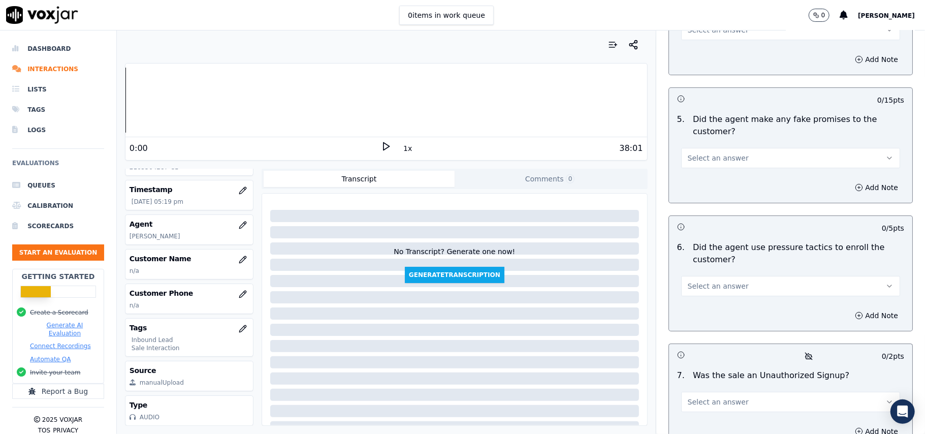
scroll to position [2843, 0]
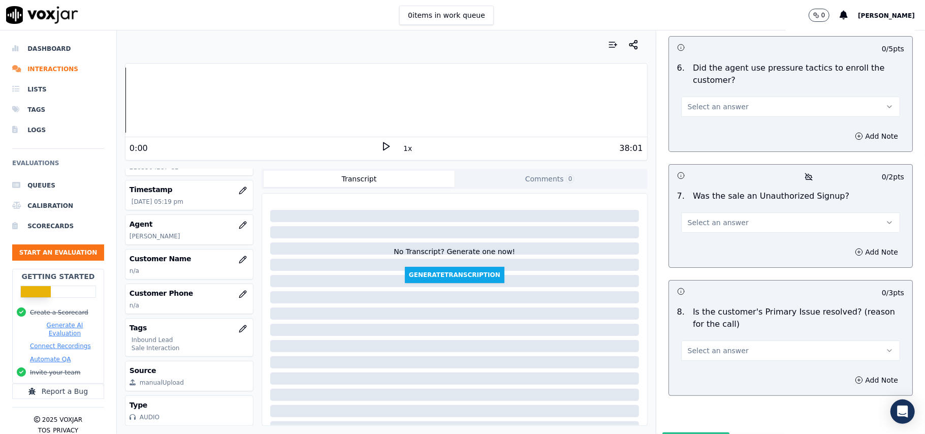
click at [729, 340] on button "Select an answer" at bounding box center [790, 350] width 219 height 20
drag, startPoint x: 703, startPoint y: 318, endPoint x: 697, endPoint y: 305, distance: 13.9
click at [702, 319] on div "Yes" at bounding box center [768, 320] width 197 height 16
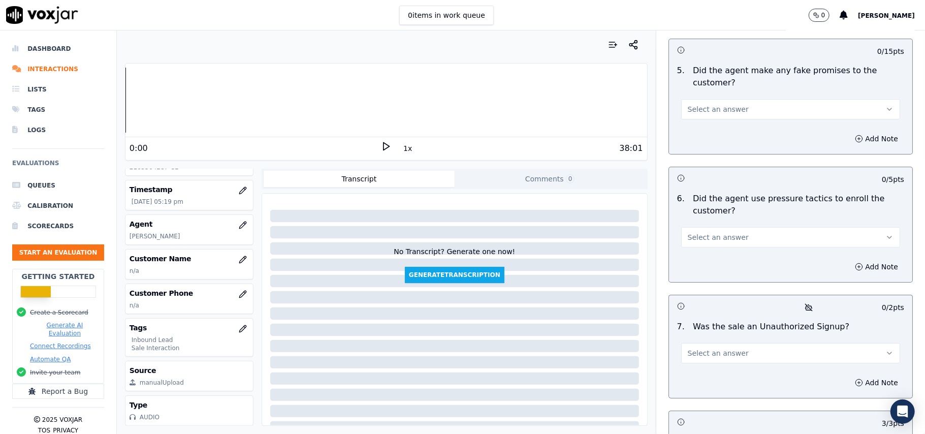
scroll to position [2707, 0]
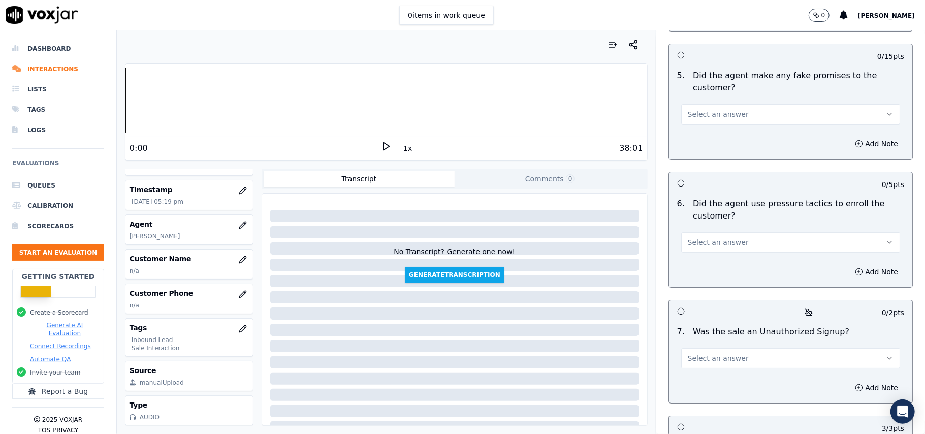
click at [717, 348] on button "Select an answer" at bounding box center [790, 358] width 219 height 20
click at [705, 344] on div "No" at bounding box center [768, 343] width 197 height 16
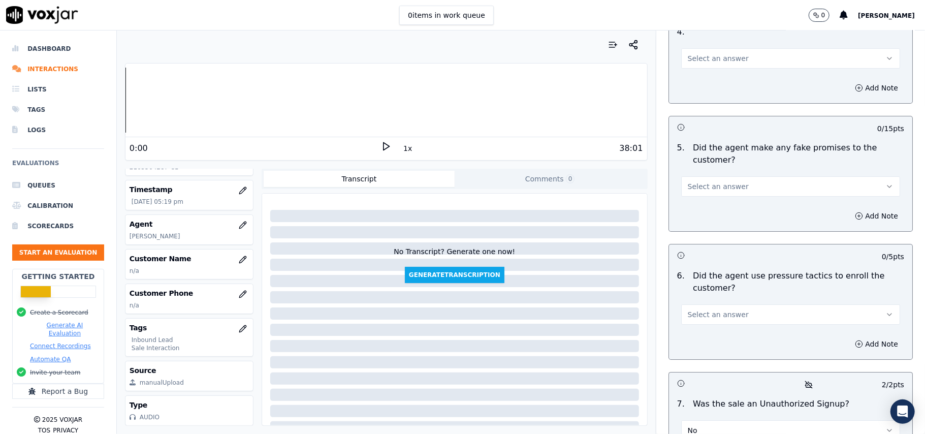
scroll to position [2572, 0]
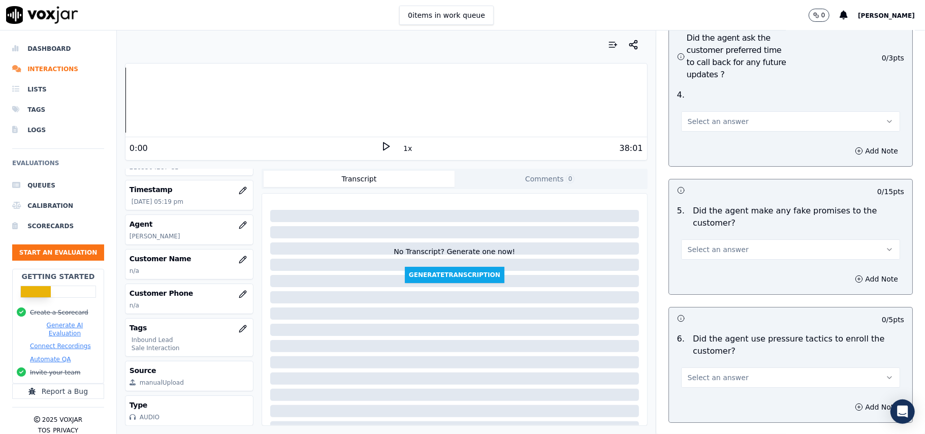
click at [715, 372] on span "Select an answer" at bounding box center [718, 377] width 61 height 10
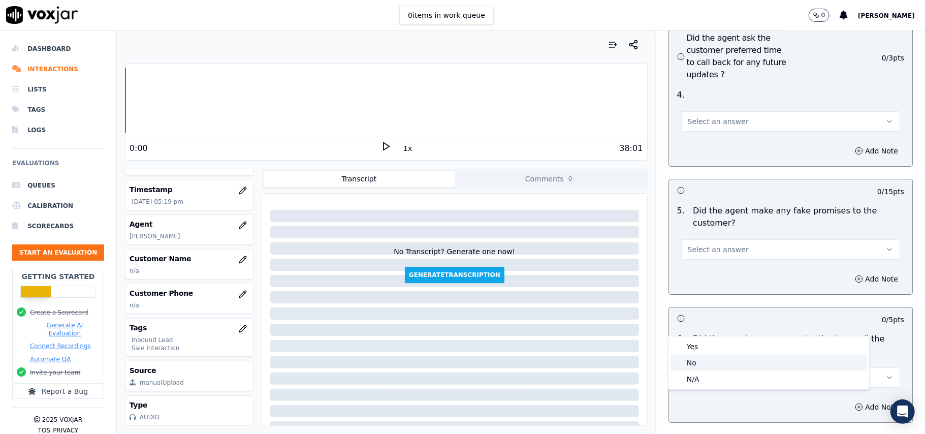
click at [709, 356] on div "No" at bounding box center [768, 362] width 197 height 16
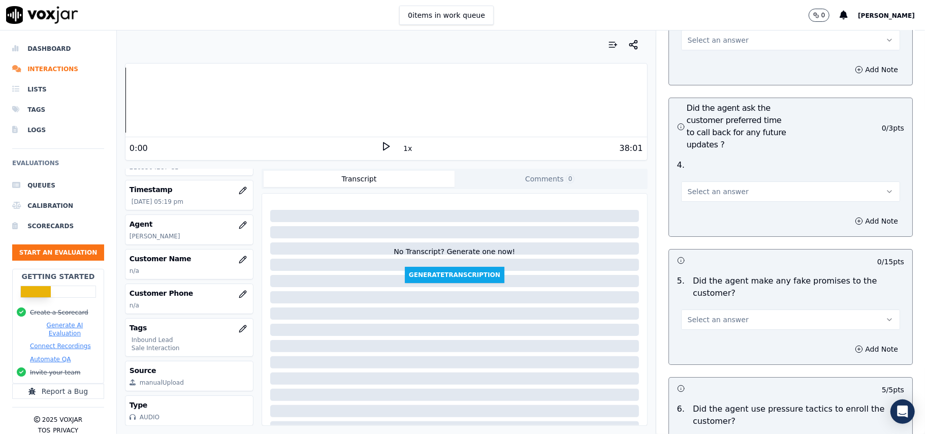
scroll to position [2436, 0]
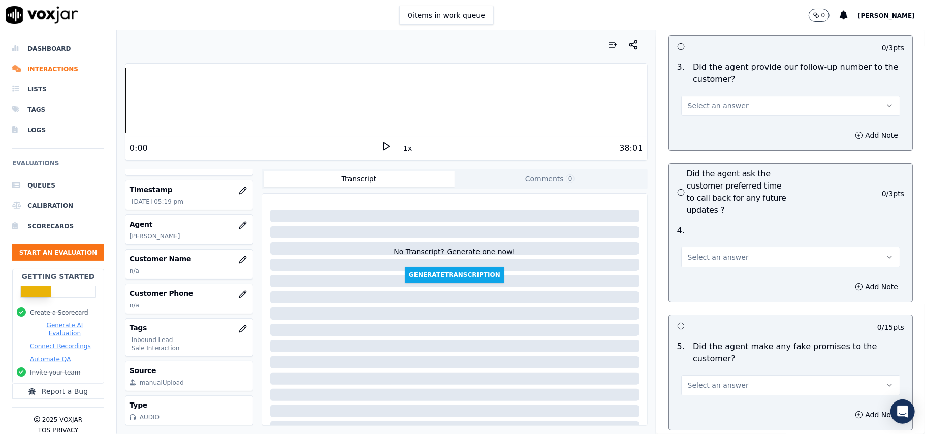
click at [722, 380] on span "Select an answer" at bounding box center [718, 385] width 61 height 10
click at [693, 368] on div "No" at bounding box center [768, 370] width 197 height 16
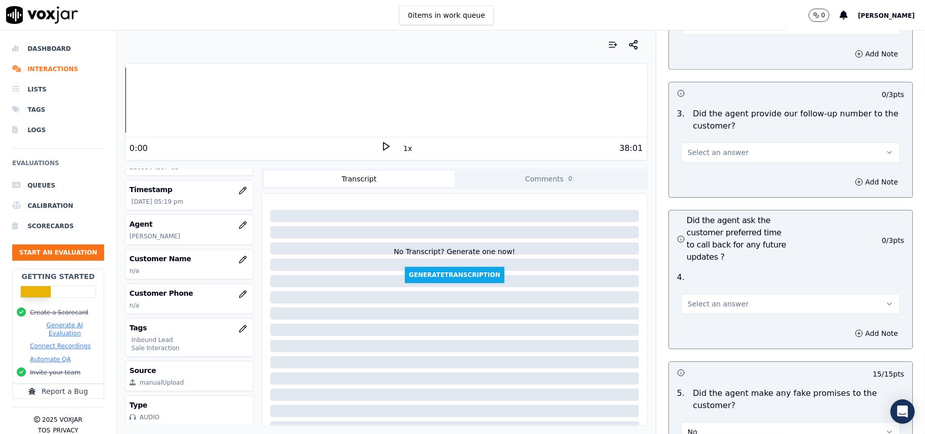
scroll to position [2369, 0]
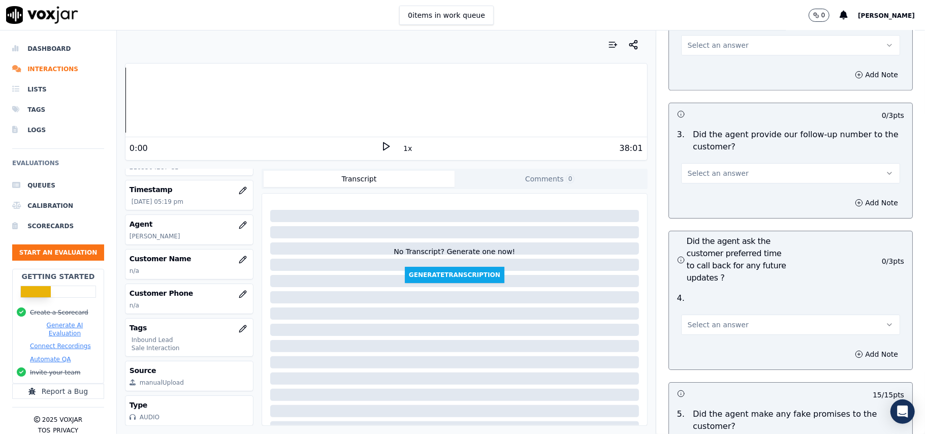
click at [716, 314] on button "Select an answer" at bounding box center [790, 324] width 219 height 20
click at [705, 295] on div "Yes" at bounding box center [768, 293] width 197 height 16
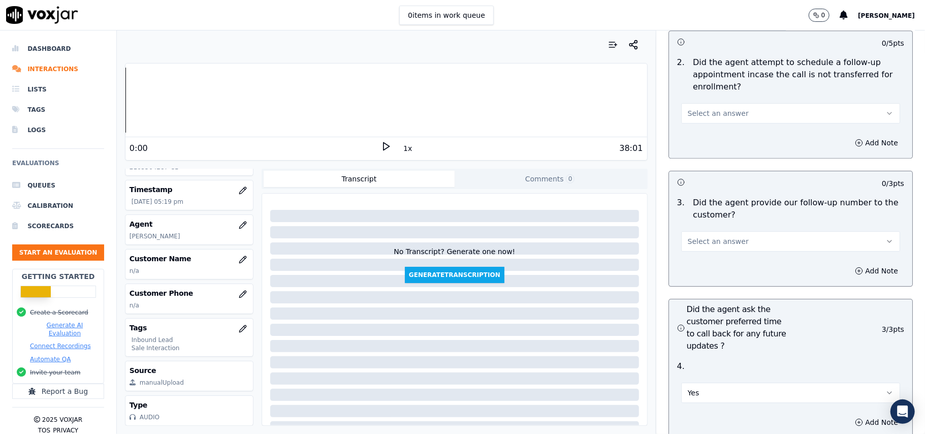
scroll to position [2166, 0]
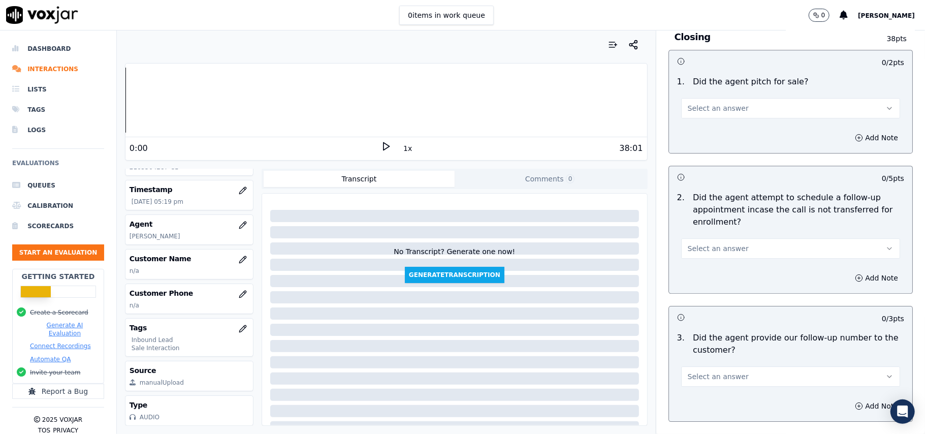
click at [695, 366] on button "Select an answer" at bounding box center [790, 376] width 219 height 20
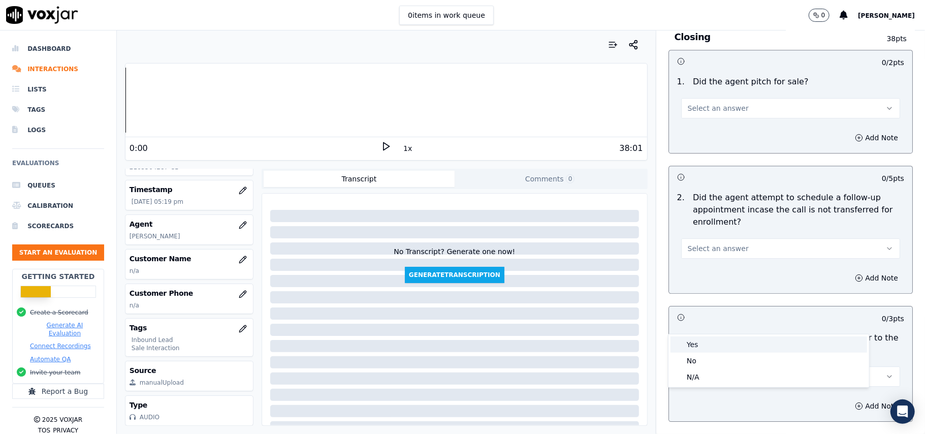
click at [684, 345] on div "Yes" at bounding box center [768, 344] width 197 height 16
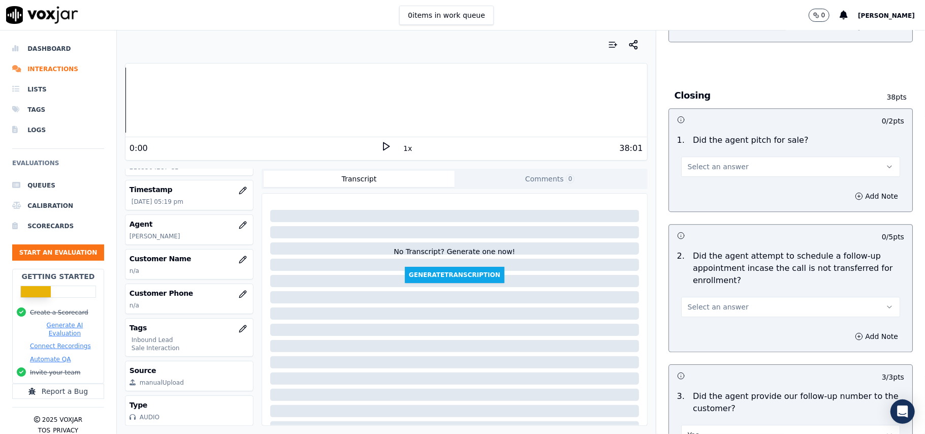
scroll to position [2030, 0]
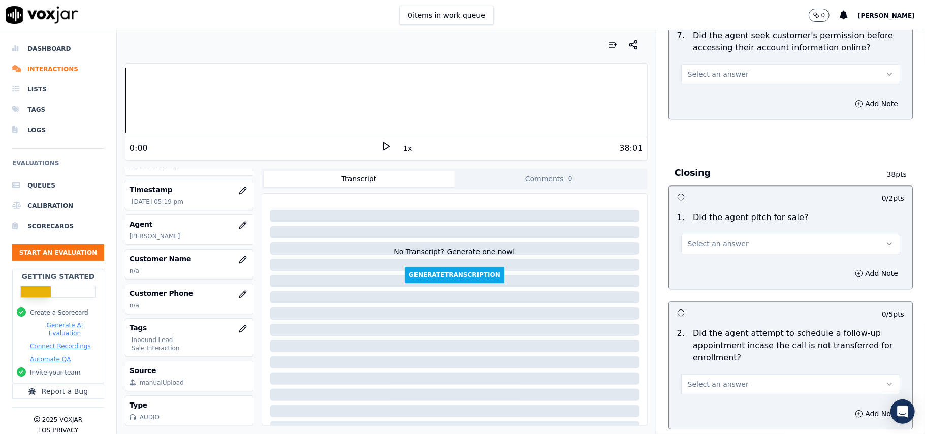
click at [703, 379] on span "Select an answer" at bounding box center [718, 384] width 61 height 10
click at [697, 358] on div "Yes" at bounding box center [768, 351] width 197 height 16
click at [716, 239] on span "Select an answer" at bounding box center [718, 244] width 61 height 10
click at [712, 212] on div "Yes" at bounding box center [768, 211] width 197 height 16
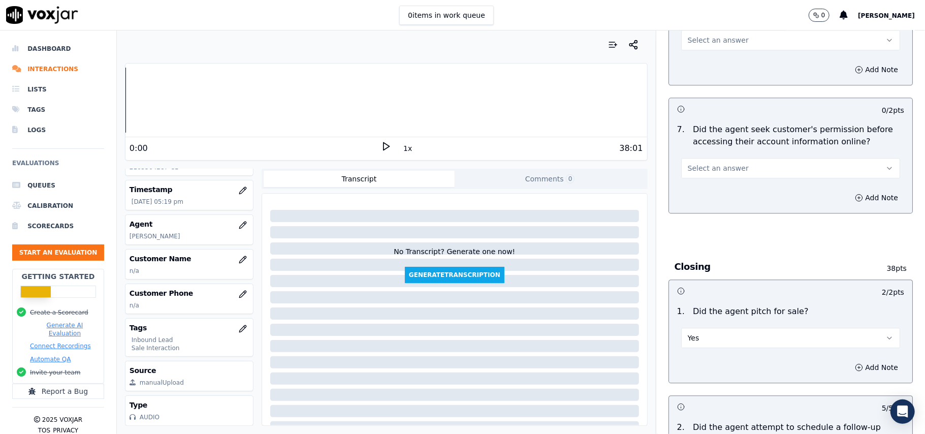
scroll to position [1827, 0]
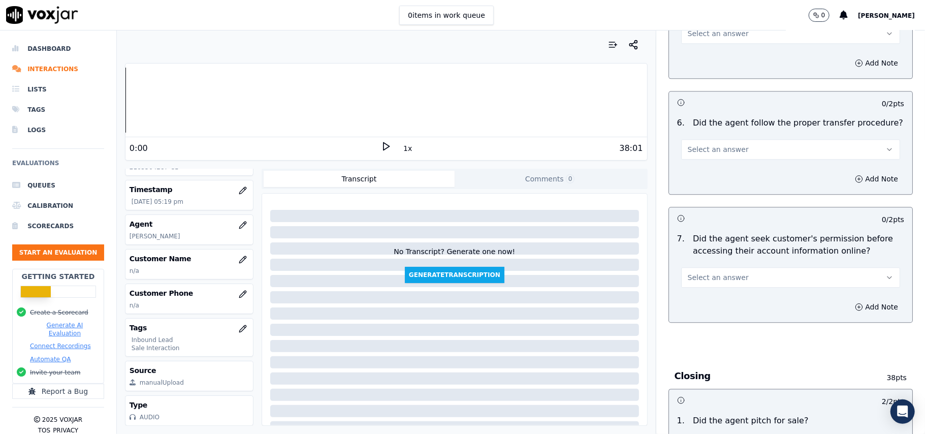
click at [720, 267] on button "Select an answer" at bounding box center [790, 277] width 219 height 20
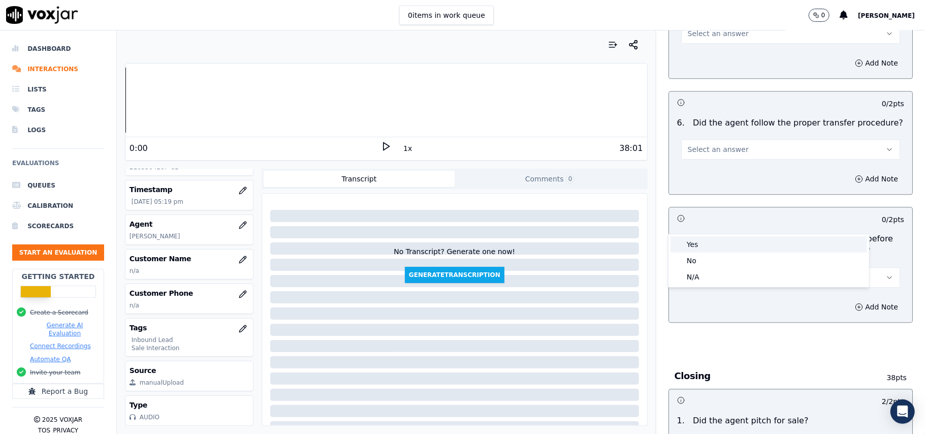
click at [697, 241] on div "Yes" at bounding box center [768, 244] width 197 height 16
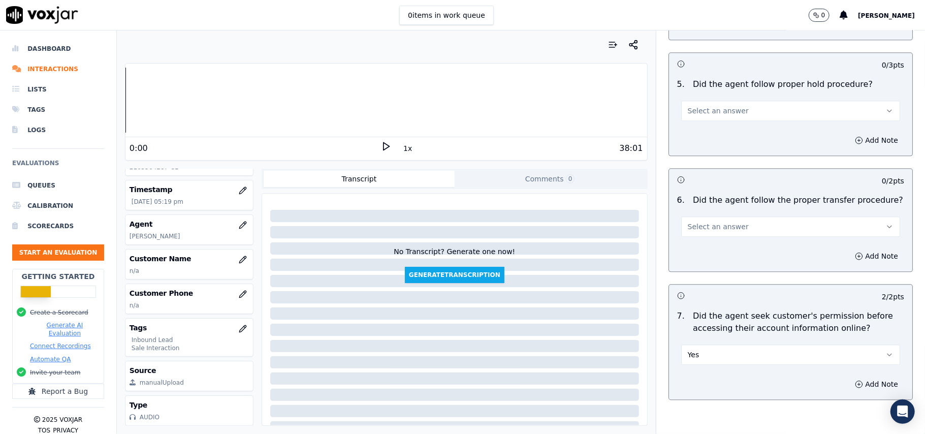
scroll to position [1691, 0]
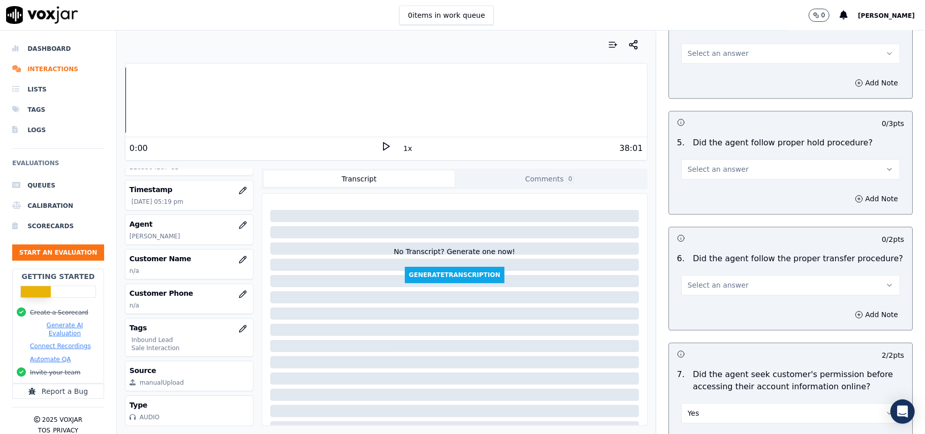
click at [714, 275] on button "Select an answer" at bounding box center [790, 285] width 219 height 20
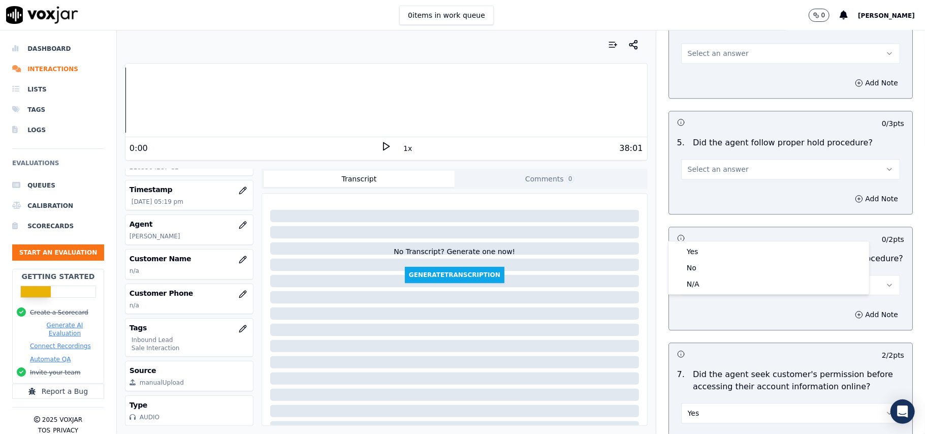
click at [712, 242] on div "Yes No N/A" at bounding box center [768, 267] width 201 height 53
click at [705, 251] on div "Yes" at bounding box center [768, 251] width 197 height 16
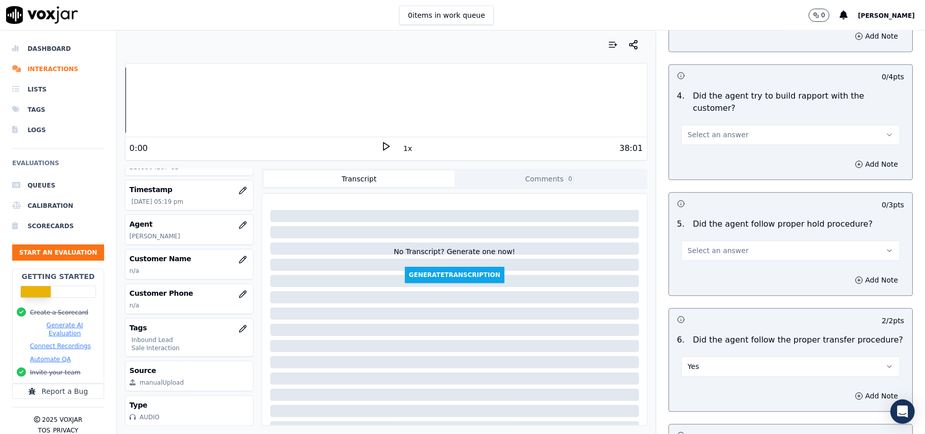
scroll to position [1488, 0]
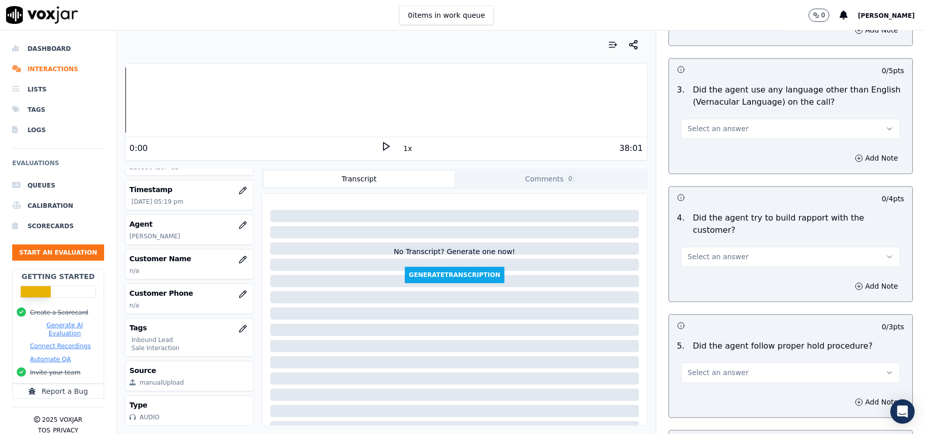
drag, startPoint x: 714, startPoint y: 317, endPoint x: 714, endPoint y: 324, distance: 6.6
click at [714, 367] on span "Select an answer" at bounding box center [718, 372] width 61 height 10
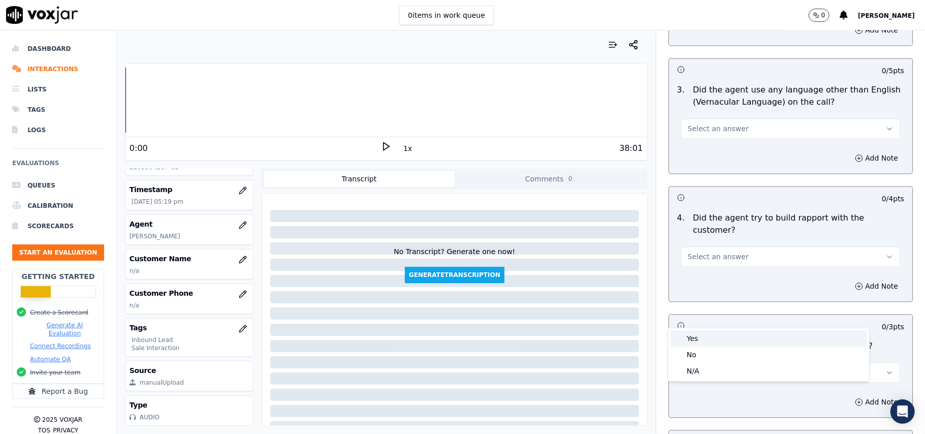
click at [709, 342] on div "Yes" at bounding box center [768, 338] width 197 height 16
click at [720, 246] on button "Select an answer" at bounding box center [790, 256] width 219 height 20
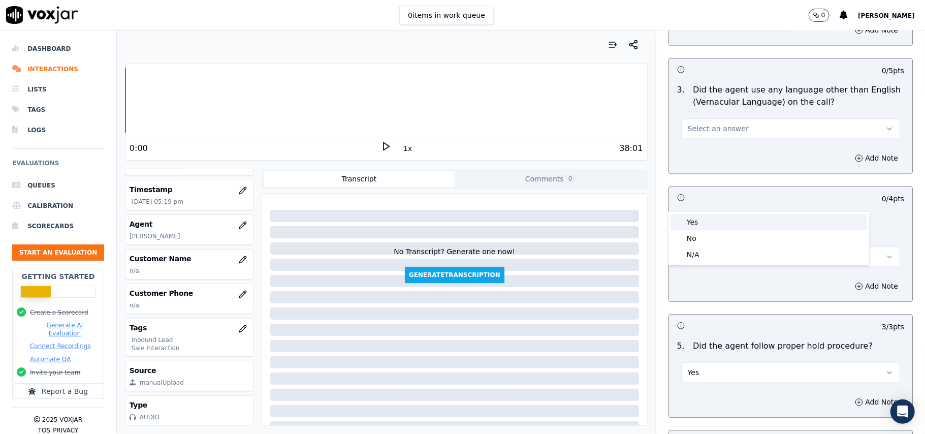
click at [711, 229] on div "Yes" at bounding box center [768, 222] width 197 height 16
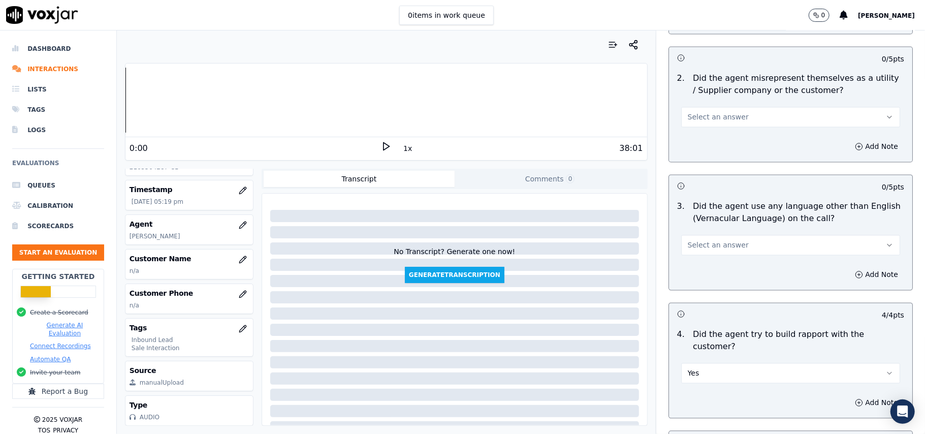
scroll to position [1285, 0]
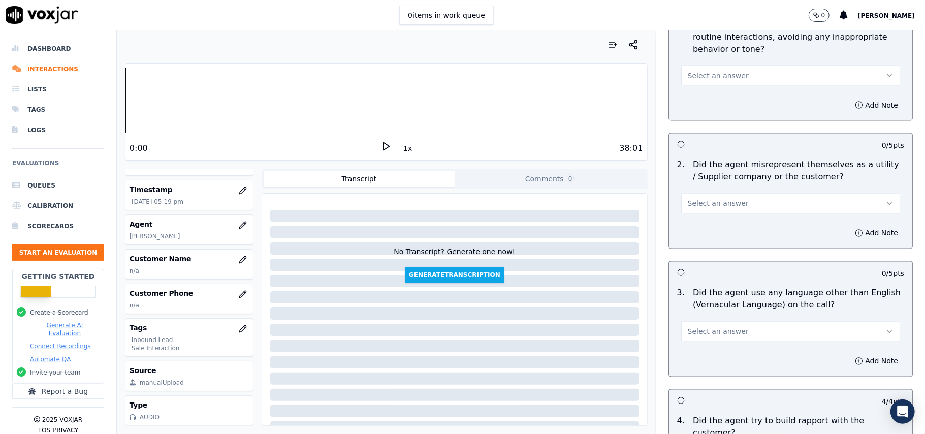
click at [714, 327] on span "Select an answer" at bounding box center [718, 332] width 61 height 10
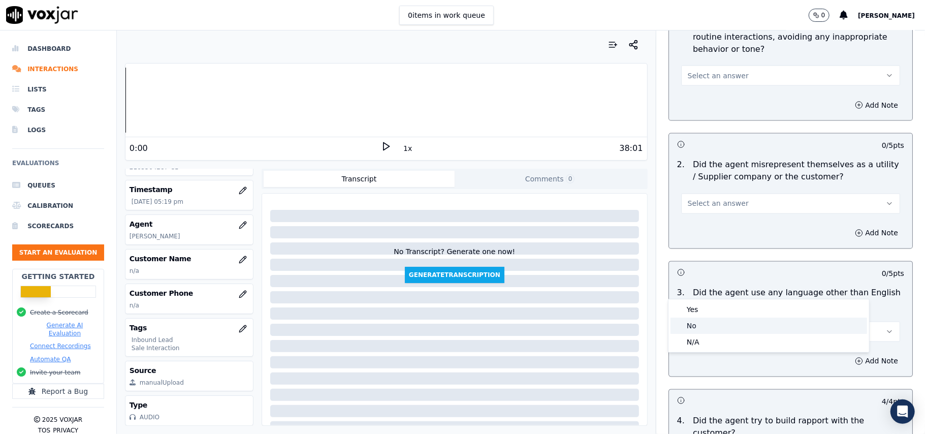
click at [705, 325] on div "No" at bounding box center [768, 325] width 197 height 16
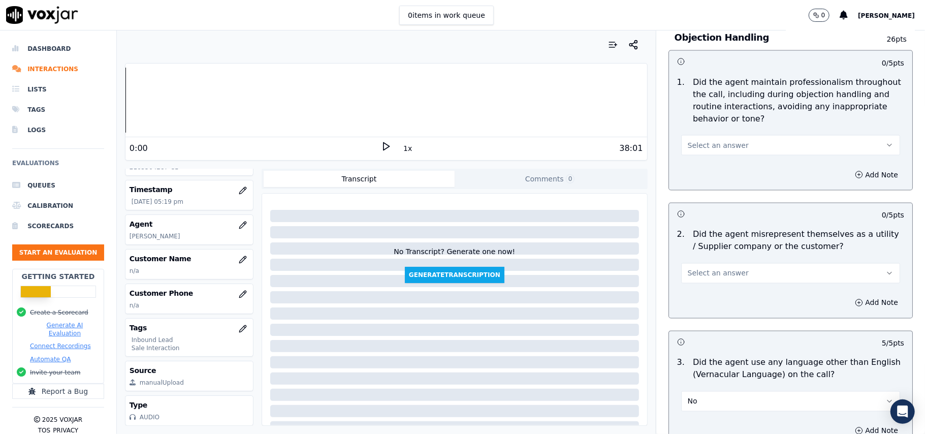
scroll to position [1150, 0]
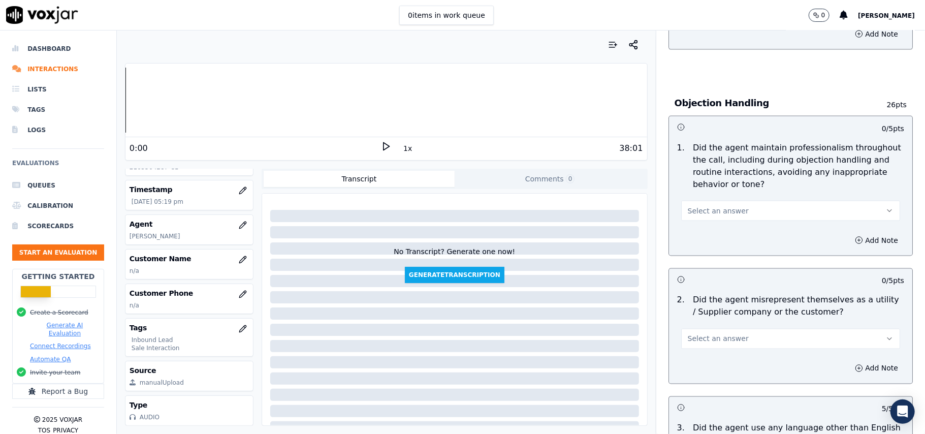
drag, startPoint x: 710, startPoint y: 291, endPoint x: 710, endPoint y: 304, distance: 12.7
click at [710, 334] on span "Select an answer" at bounding box center [718, 339] width 61 height 10
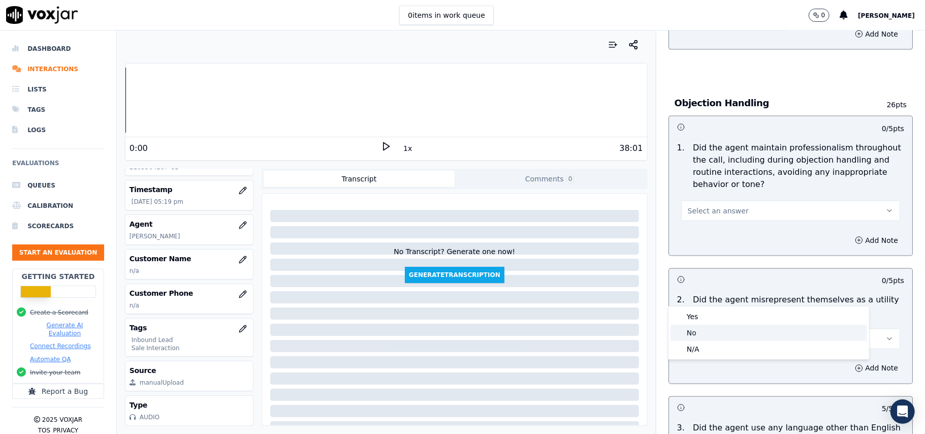
click at [708, 332] on div "No" at bounding box center [768, 333] width 197 height 16
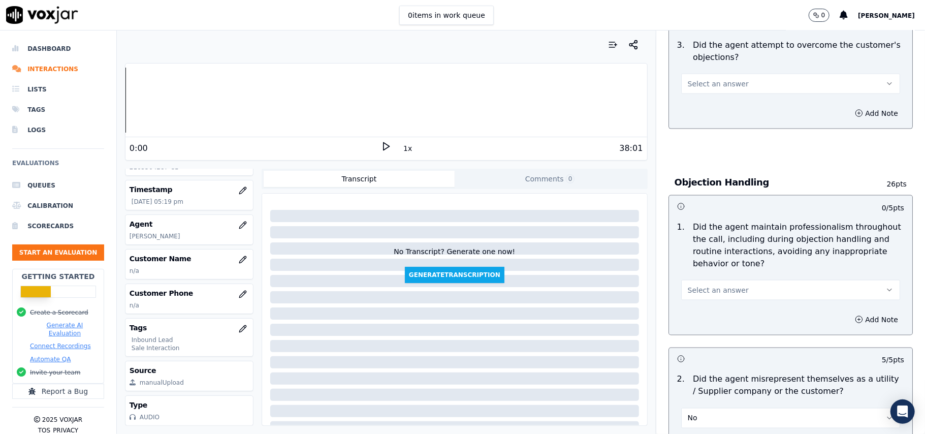
scroll to position [947, 0]
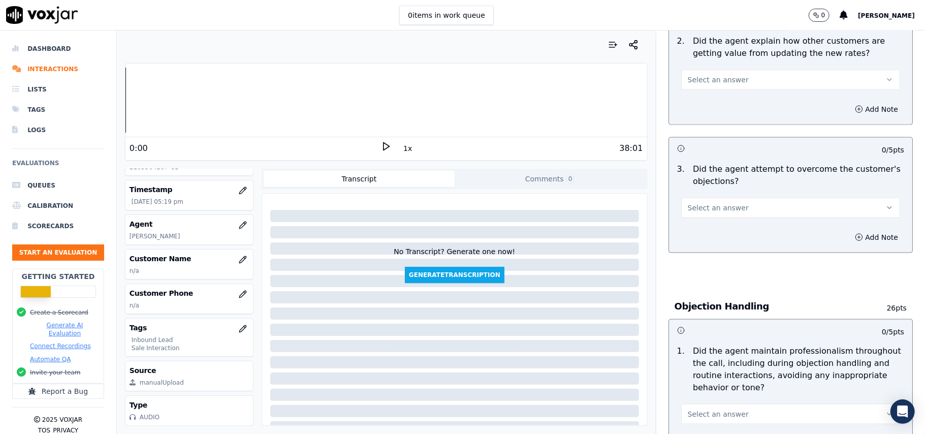
click at [719, 409] on span "Select an answer" at bounding box center [718, 414] width 61 height 10
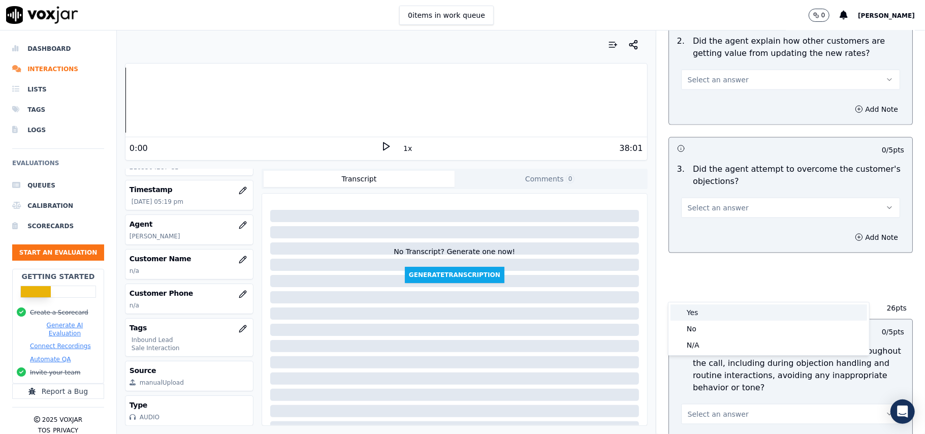
click at [718, 305] on div "Yes" at bounding box center [768, 312] width 197 height 16
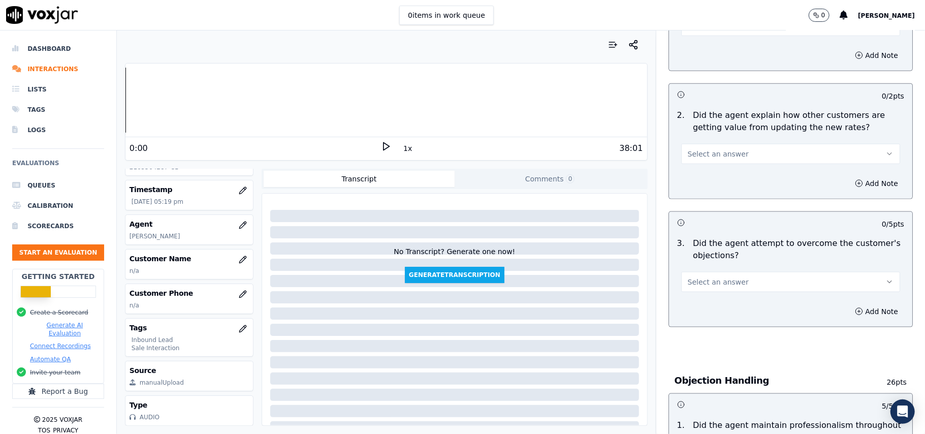
scroll to position [811, 0]
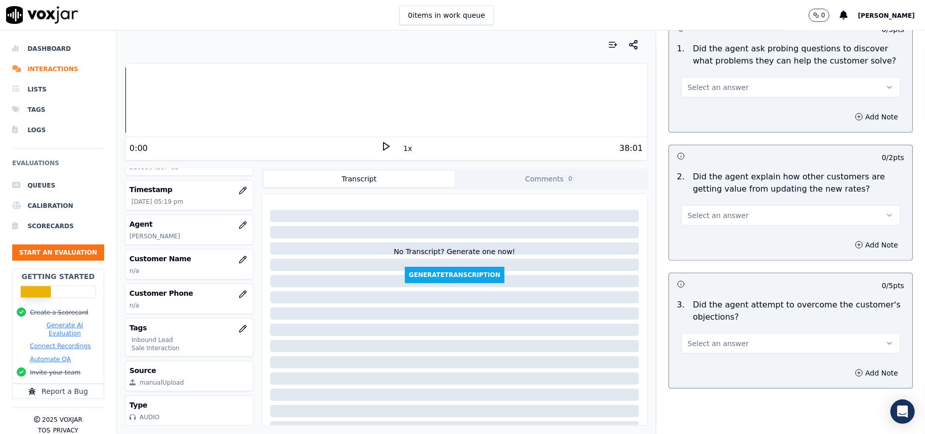
click at [726, 338] on span "Select an answer" at bounding box center [718, 343] width 61 height 10
click at [720, 325] on div "Yes" at bounding box center [768, 320] width 197 height 16
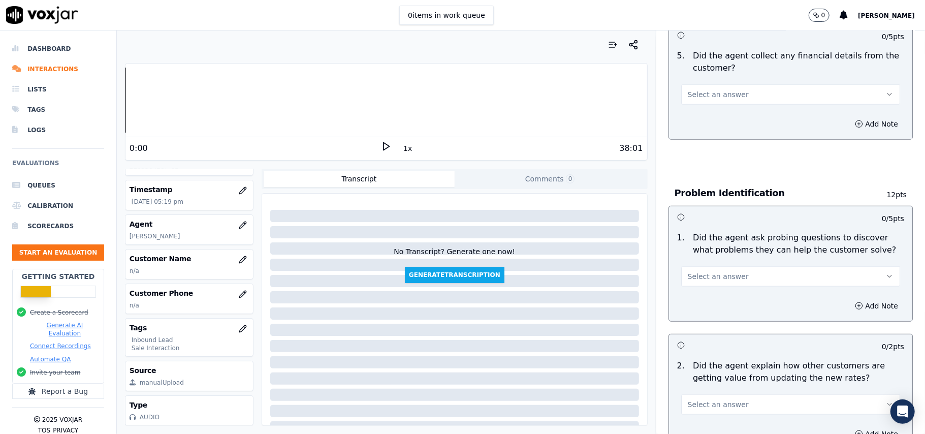
scroll to position [608, 0]
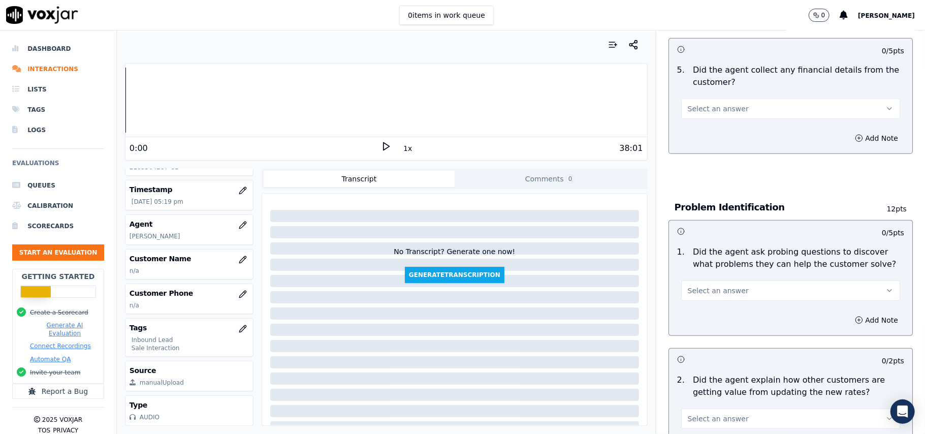
click at [722, 408] on button "Select an answer" at bounding box center [790, 418] width 219 height 20
click at [716, 319] on div "Yes" at bounding box center [768, 316] width 197 height 16
click at [730, 280] on button "Select an answer" at bounding box center [790, 290] width 219 height 20
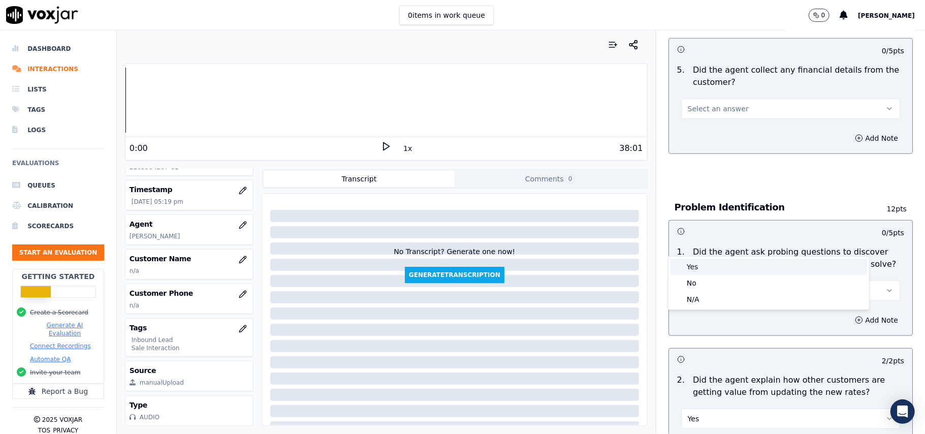
click at [723, 274] on div "Yes" at bounding box center [768, 267] width 197 height 16
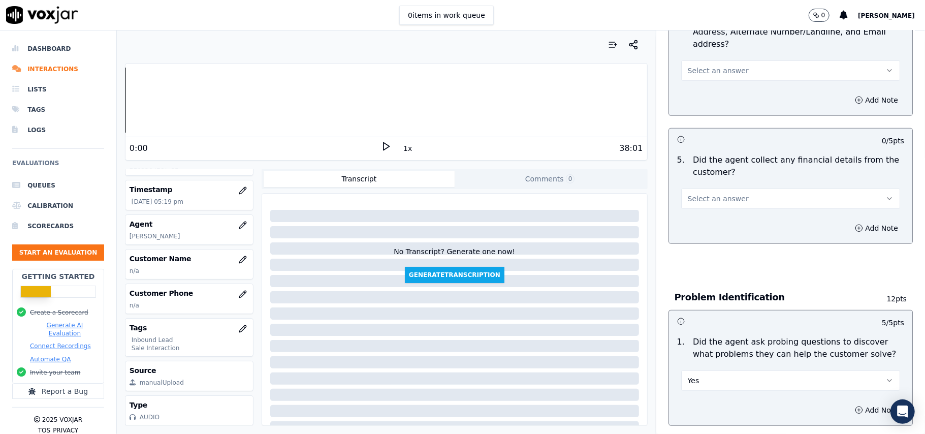
scroll to position [405, 0]
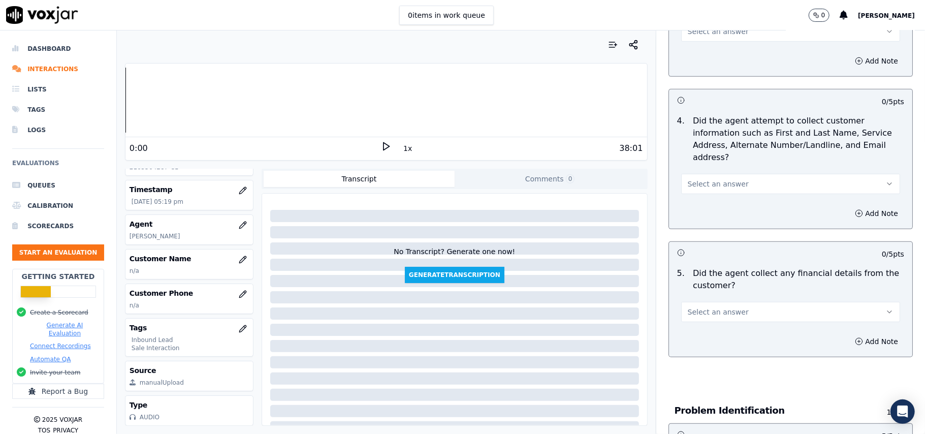
click at [711, 307] on span "Select an answer" at bounding box center [718, 312] width 61 height 10
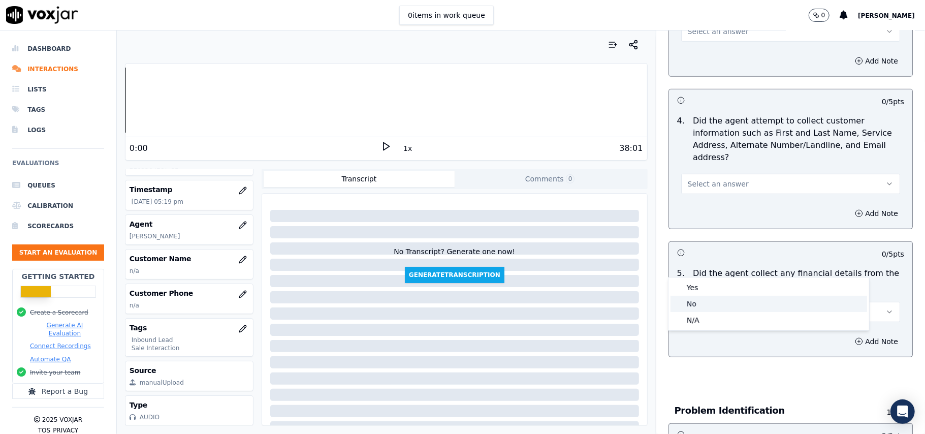
click at [705, 296] on div "No" at bounding box center [768, 304] width 197 height 16
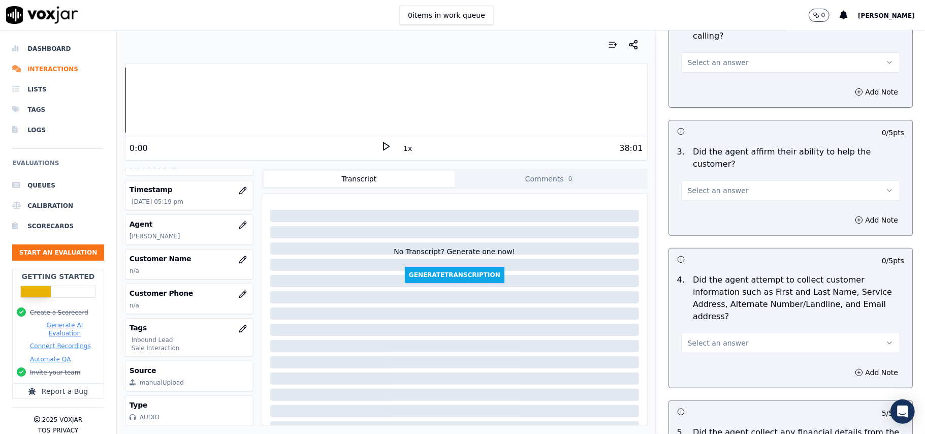
scroll to position [269, 0]
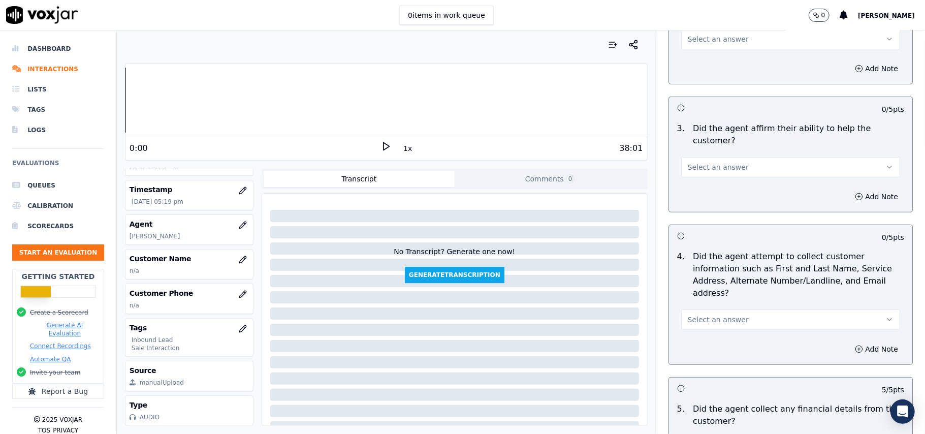
click at [681, 309] on button "Select an answer" at bounding box center [790, 319] width 219 height 20
click at [684, 307] on div "No" at bounding box center [768, 311] width 197 height 16
click at [693, 309] on button "No" at bounding box center [790, 319] width 219 height 20
click at [703, 298] on div "Yes" at bounding box center [768, 294] width 197 height 16
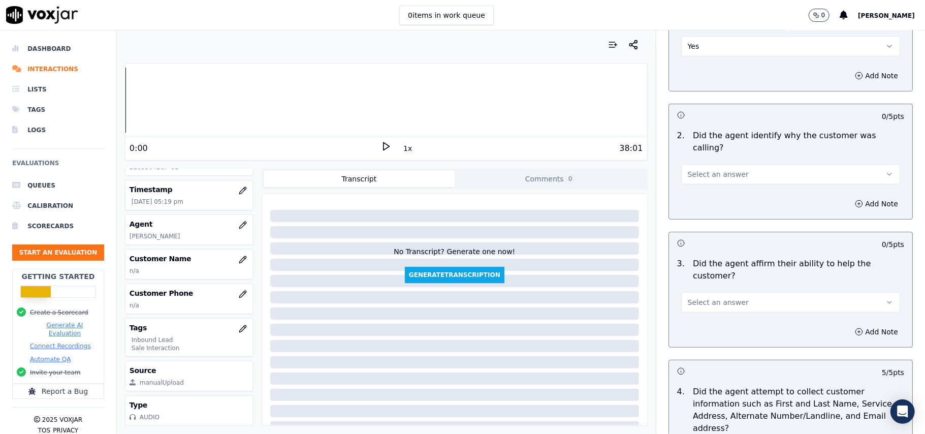
click at [715, 297] on span "Select an answer" at bounding box center [718, 302] width 61 height 10
click at [718, 289] on div "Yes" at bounding box center [768, 289] width 197 height 16
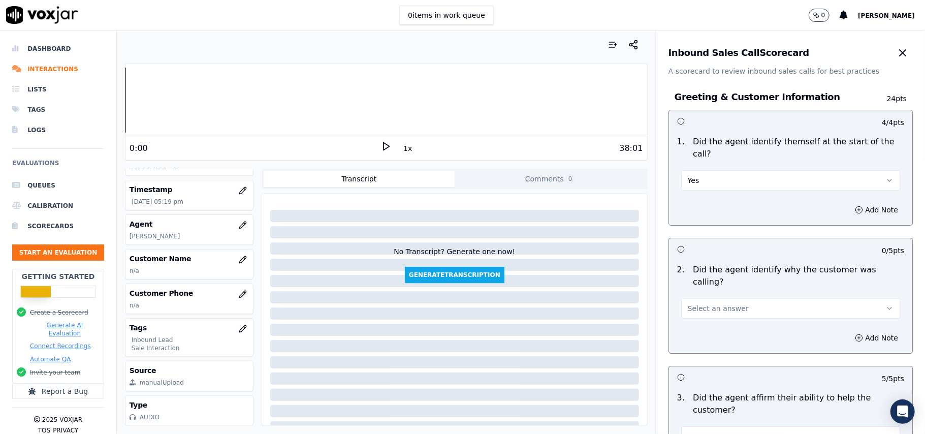
click at [716, 298] on button "Select an answer" at bounding box center [790, 308] width 219 height 20
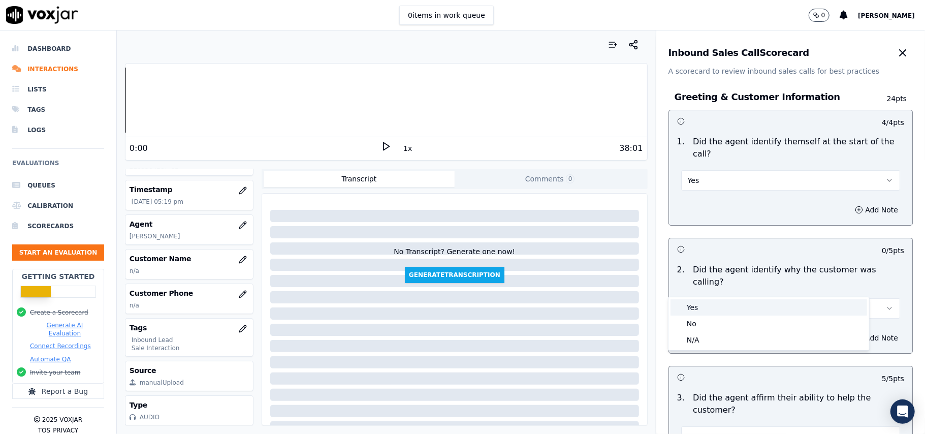
click at [715, 305] on div "Yes" at bounding box center [768, 307] width 197 height 16
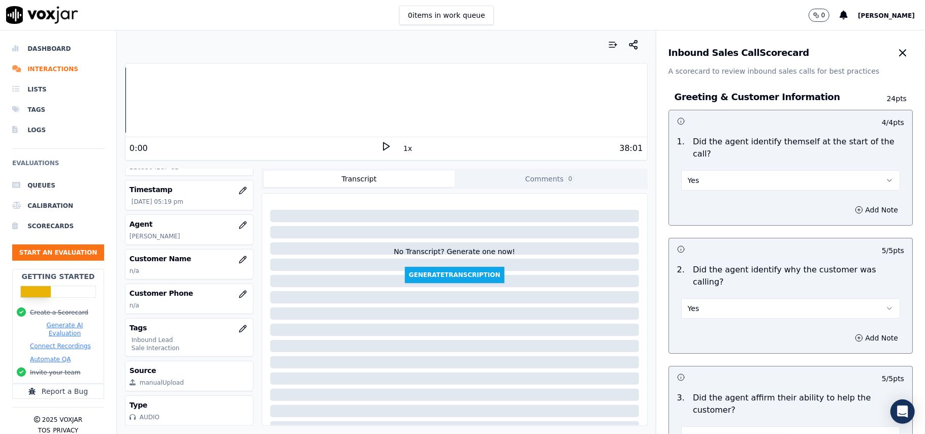
scroll to position [2843, 0]
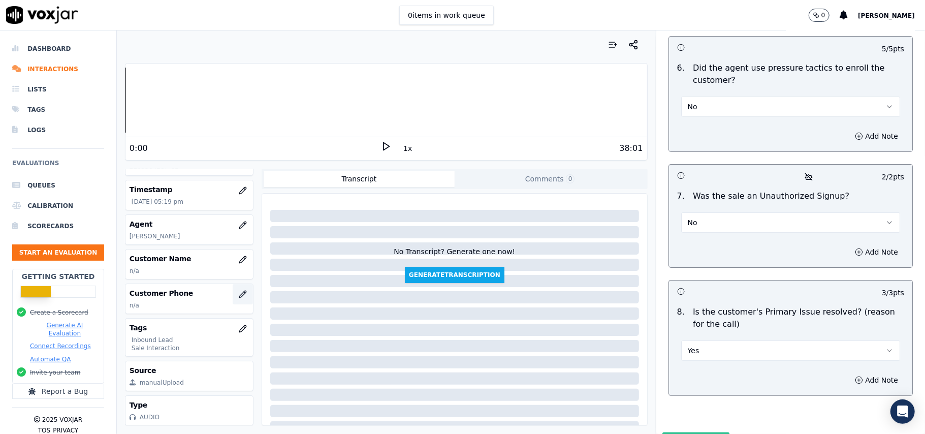
click at [233, 284] on button "button" at bounding box center [243, 294] width 20 height 20
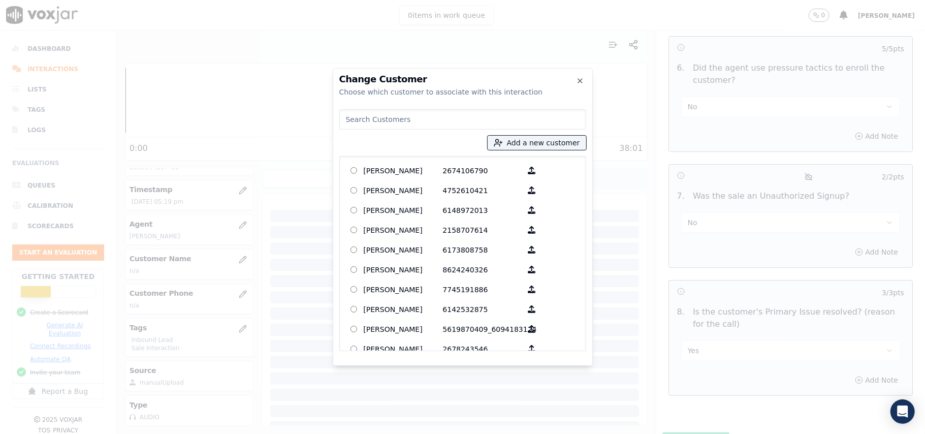
click at [217, 238] on div at bounding box center [462, 217] width 925 height 434
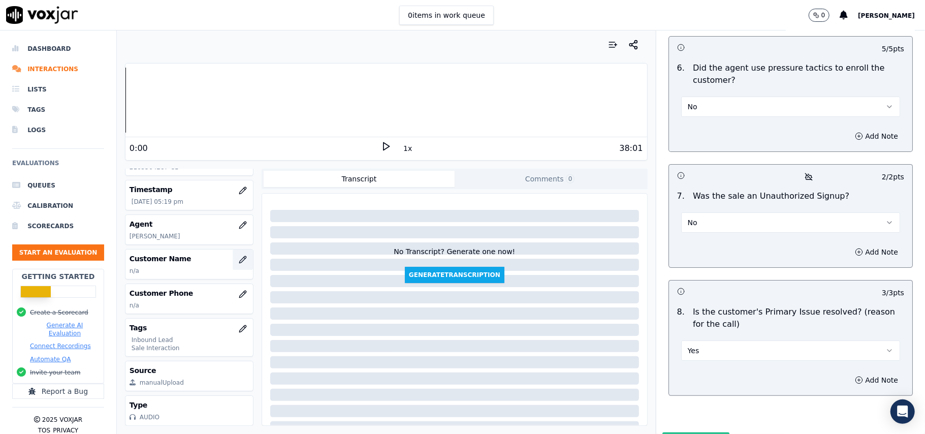
click at [239, 256] on icon "button" at bounding box center [242, 259] width 7 height 7
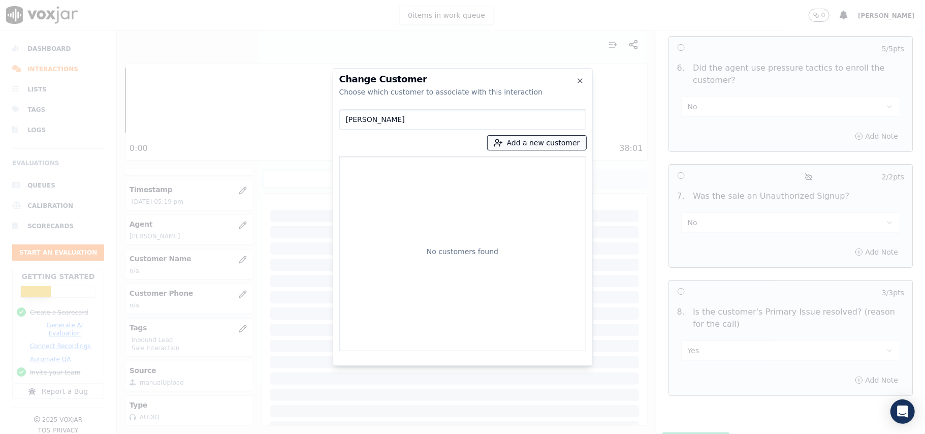
type input "[PERSON_NAME]"
click at [502, 142] on line "button" at bounding box center [501, 142] width 3 height 0
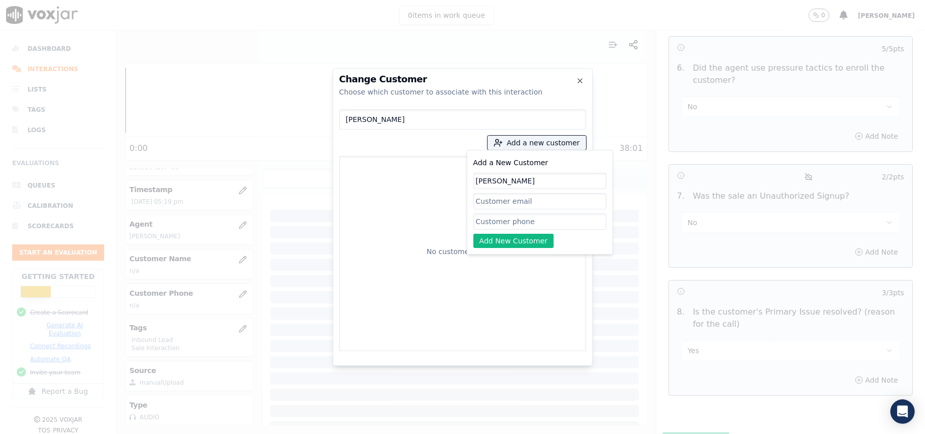
type input "[PERSON_NAME]"
click at [502, 219] on input "Add a New Customer" at bounding box center [539, 221] width 133 height 16
paste input "2165564287"
type input "2165564287"
click at [501, 242] on button "Add New Customer" at bounding box center [513, 241] width 81 height 14
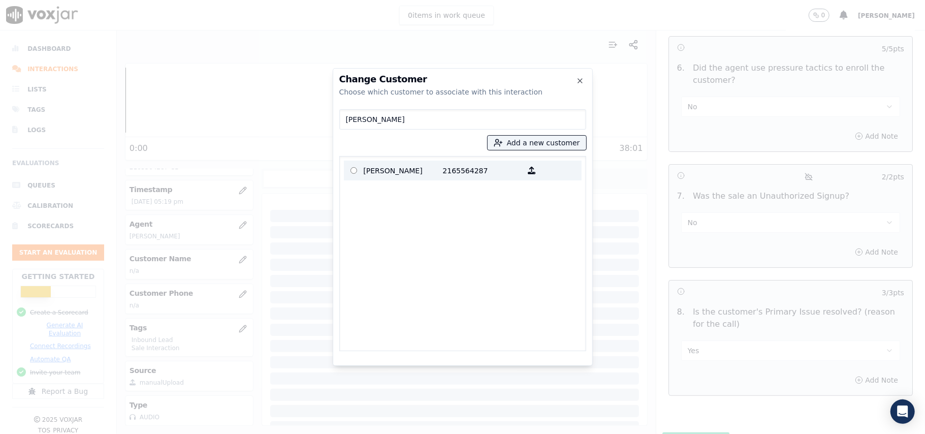
click at [433, 167] on p "[PERSON_NAME]" at bounding box center [403, 171] width 79 height 16
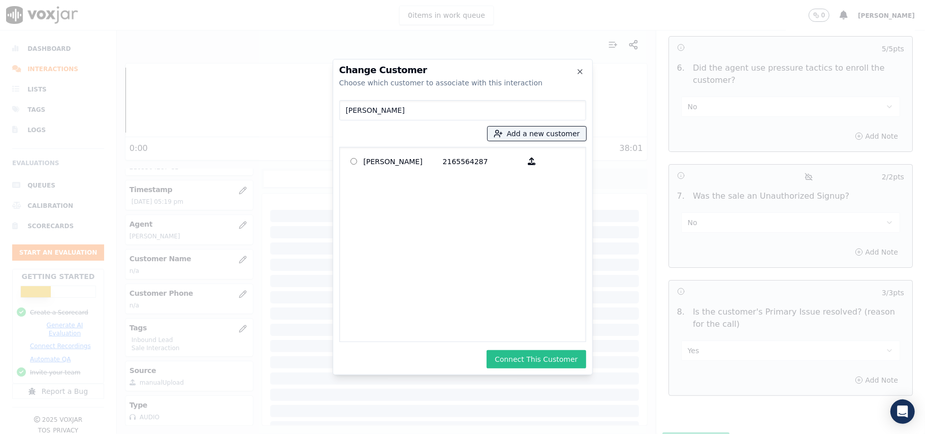
click at [514, 358] on button "Connect This Customer" at bounding box center [536, 359] width 99 height 18
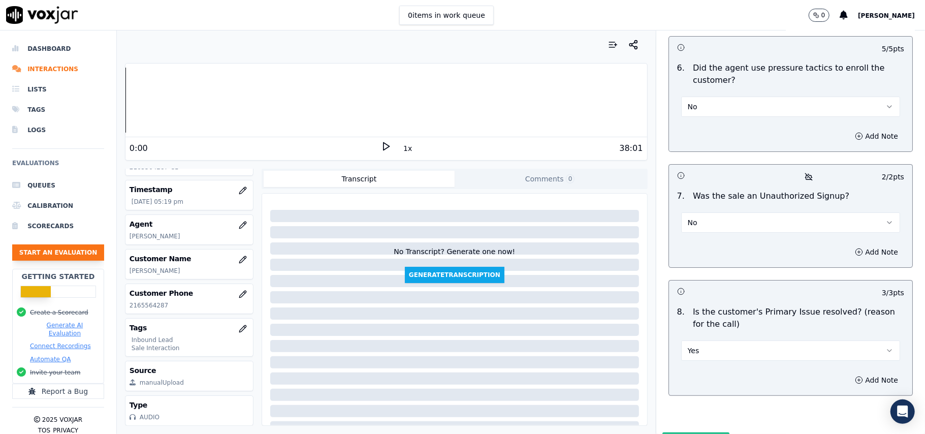
click at [53, 253] on button "Start an Evaluation" at bounding box center [58, 252] width 92 height 16
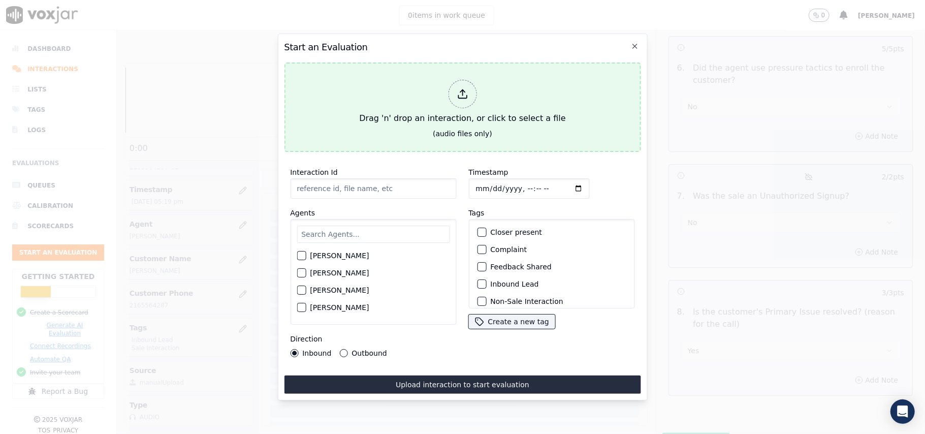
click at [462, 80] on div at bounding box center [462, 94] width 28 height 28
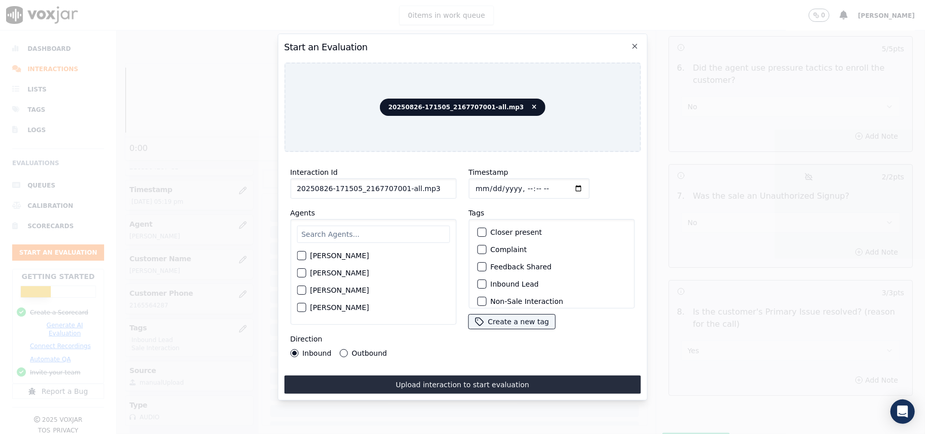
drag, startPoint x: 427, startPoint y: 181, endPoint x: 399, endPoint y: 185, distance: 28.2
click at [399, 185] on input "20250826-171505_2167707001-all.mp3" at bounding box center [373, 188] width 166 height 20
type input "20250826-171505_2167707001-C1"
click at [486, 184] on input "Timestamp" at bounding box center [528, 188] width 121 height 20
type input "[DATE]T17:21"
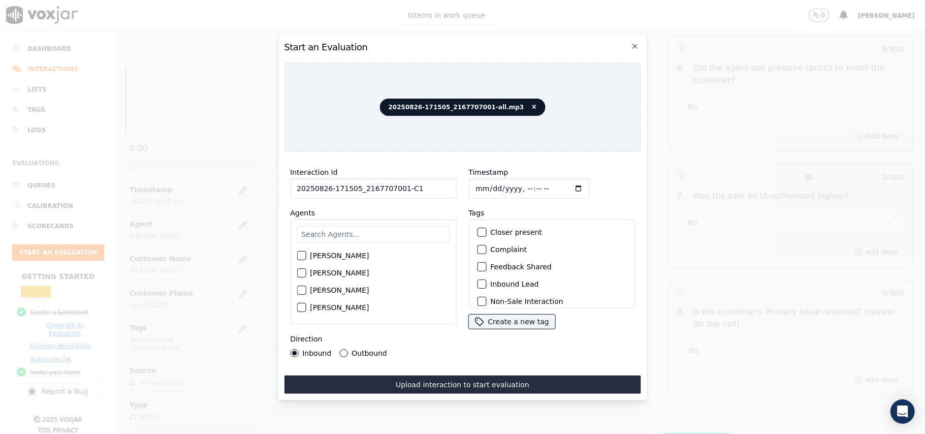
click at [413, 225] on input "text" at bounding box center [373, 233] width 153 height 17
type input "edwa"
click at [307, 250] on div "[PERSON_NAME]" at bounding box center [373, 258] width 153 height 17
click at [309, 252] on div "[PERSON_NAME]" at bounding box center [373, 258] width 153 height 17
click at [299, 250] on div "[PERSON_NAME]" at bounding box center [373, 258] width 153 height 17
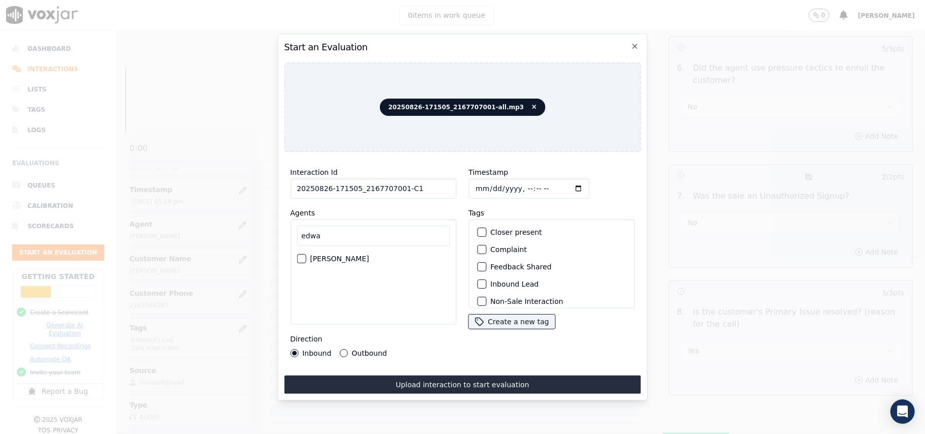
click at [304, 255] on div "button" at bounding box center [300, 258] width 7 height 7
click at [479, 248] on div "button" at bounding box center [480, 250] width 7 height 7
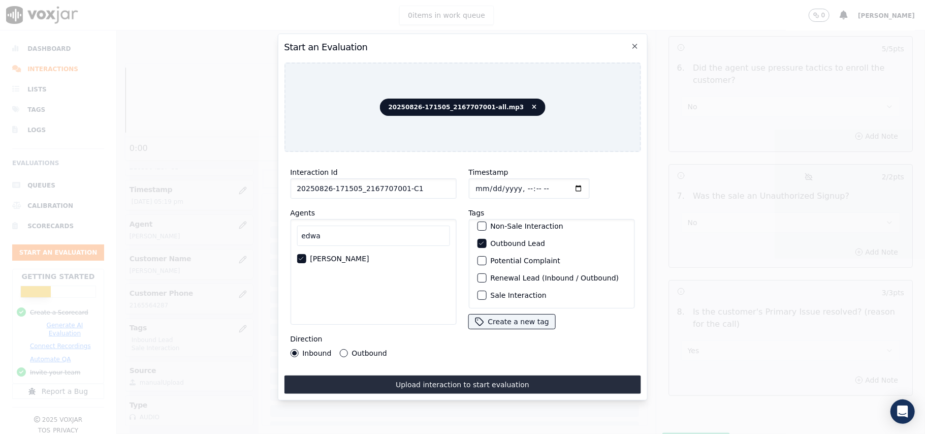
scroll to position [88, 0]
click at [479, 292] on div "button" at bounding box center [480, 295] width 7 height 7
click at [336, 349] on div "Inbound Outbound" at bounding box center [338, 353] width 97 height 8
click at [356, 352] on div "Interaction Id 20250826-171505_2167707001-C1 Agents [PERSON_NAME] Direction Inb…" at bounding box center [373, 261] width 178 height 203
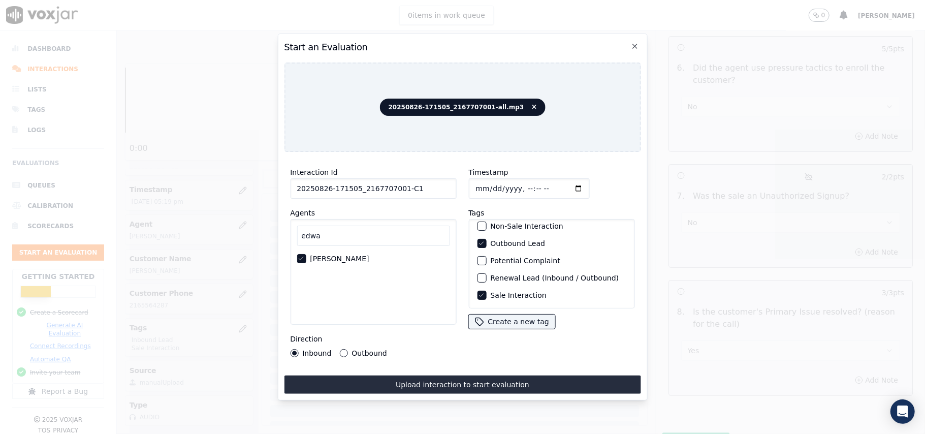
click at [354, 349] on label "Outbound" at bounding box center [368, 352] width 35 height 7
click at [347, 349] on button "Outbound" at bounding box center [343, 353] width 8 height 8
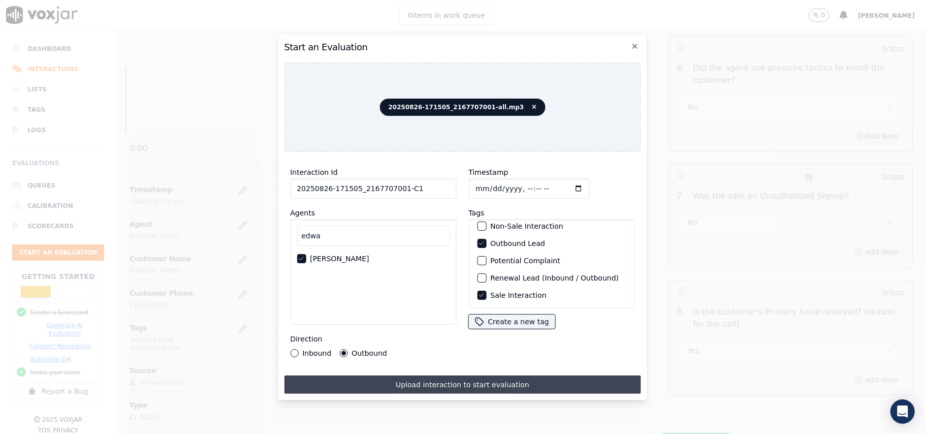
click at [441, 381] on button "Upload interaction to start evaluation" at bounding box center [462, 384] width 357 height 18
